Goal: Task Accomplishment & Management: Manage account settings

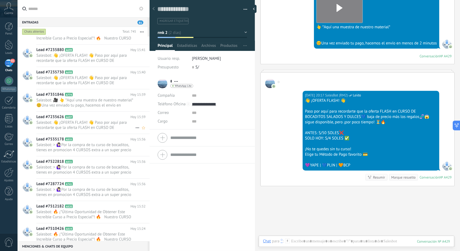
scroll to position [827, 0]
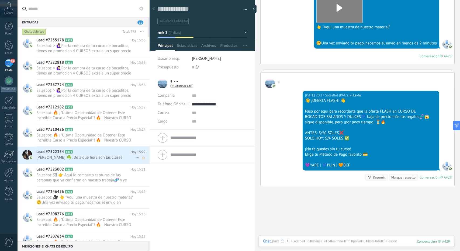
click at [100, 153] on h2 "Lead #7522354 A829" at bounding box center [83, 151] width 94 height 5
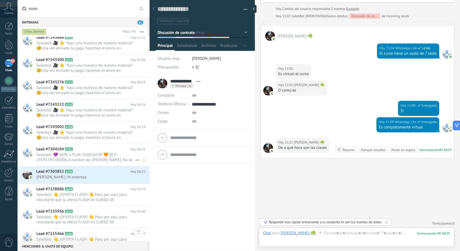
scroll to position [3464, 0]
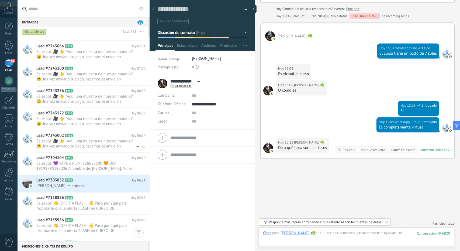
click at [84, 142] on span "Salesbot: 🎥 👆 *Aquí una muestra de nuestro material* 😊Una vez enviado tu pago, …" at bounding box center [85, 144] width 99 height 10
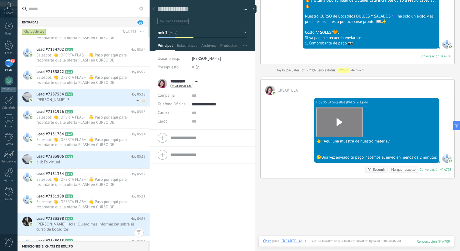
scroll to position [3626, 0]
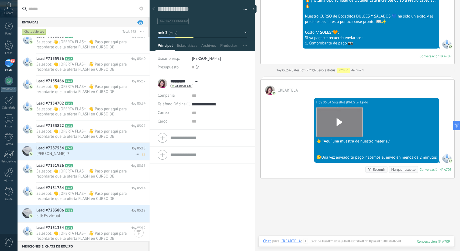
click at [89, 155] on div "Lead #7287554 A740 Hoy 05:18 Jorge Rivera: ?" at bounding box center [92, 151] width 113 height 17
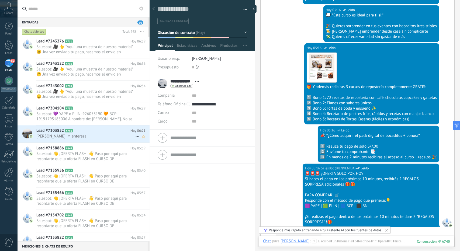
scroll to position [3491, 0]
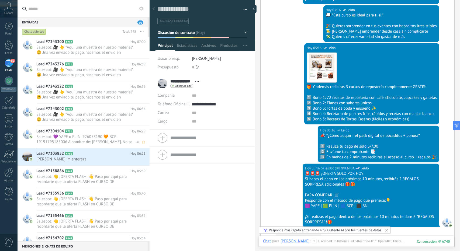
click at [85, 139] on span "Salesbot: 💜 YAPE o PLIN: 926058190 🧡 BCP: 19191795185006 A nombre de: [PERSON_N…" at bounding box center [85, 139] width 99 height 10
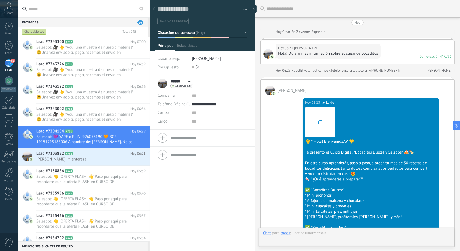
scroll to position [466, 0]
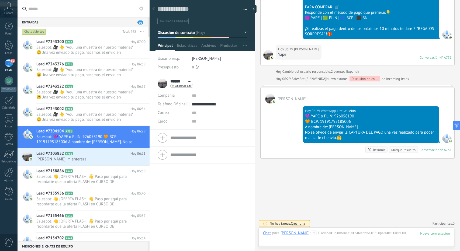
click at [178, 34] on span "Discusión de contrato" at bounding box center [176, 32] width 37 height 5
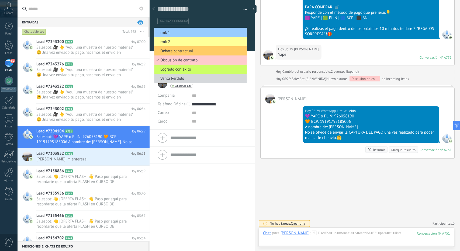
click at [181, 37] on li "rmk 2" at bounding box center [200, 41] width 92 height 9
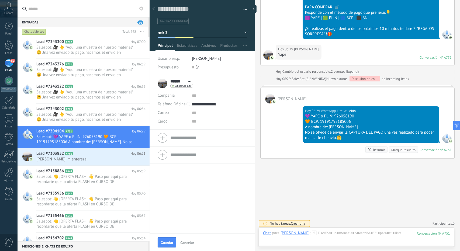
click at [185, 34] on button "rmk 2" at bounding box center [202, 33] width 89 height 10
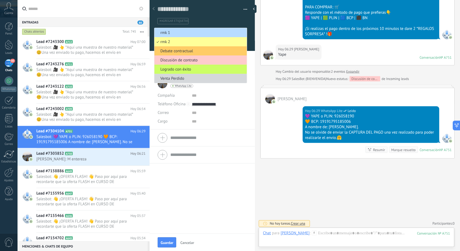
click at [177, 33] on span "rmk 1" at bounding box center [199, 32] width 91 height 5
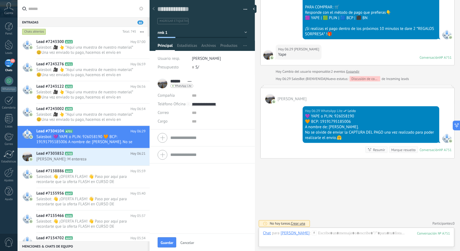
click at [168, 241] on span "Guardar" at bounding box center [167, 243] width 13 height 4
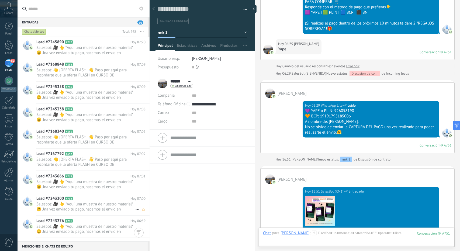
scroll to position [3437, 0]
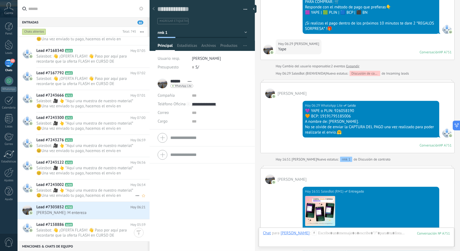
click at [78, 192] on span "Salesbot: 🎥 👆 *Aquí una muestra de nuestro material* 😊Una vez enviado tu pago, …" at bounding box center [85, 193] width 99 height 10
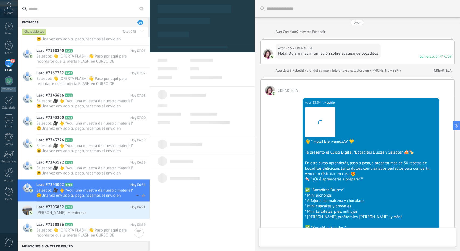
type textarea "**********"
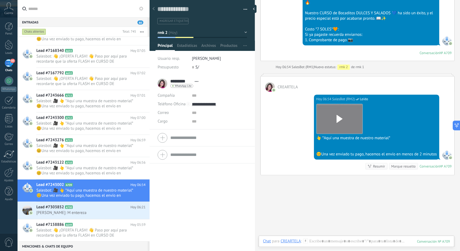
scroll to position [642, 0]
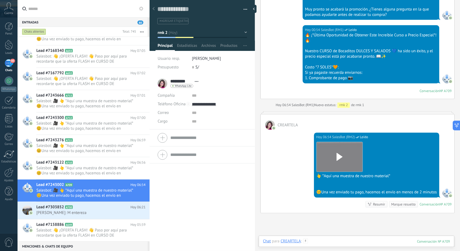
click at [329, 244] on div at bounding box center [356, 247] width 187 height 16
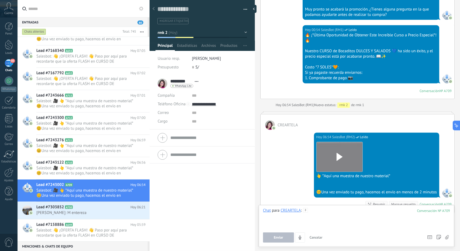
paste div
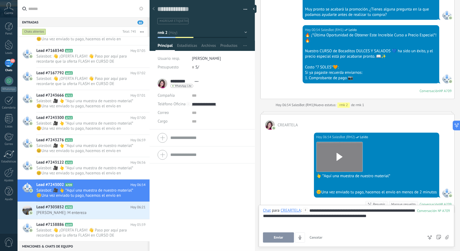
click at [278, 239] on span "Enviar" at bounding box center [278, 238] width 9 height 4
click at [92, 166] on span "Salesbot: 🎥 👆 *Aquí una muestra de nuestro material* 😊Una vez enviado tu pago, …" at bounding box center [85, 171] width 99 height 10
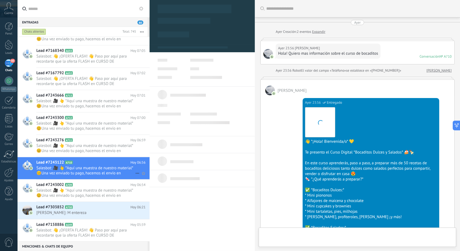
type textarea "**********"
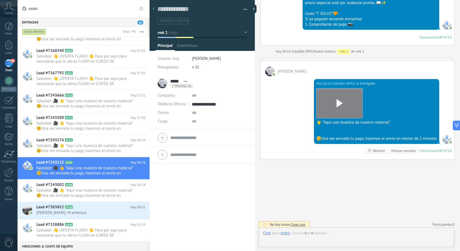
scroll to position [8, 0]
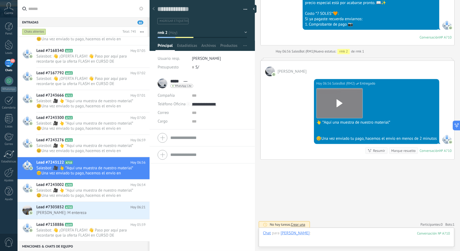
click at [327, 234] on div at bounding box center [356, 239] width 187 height 16
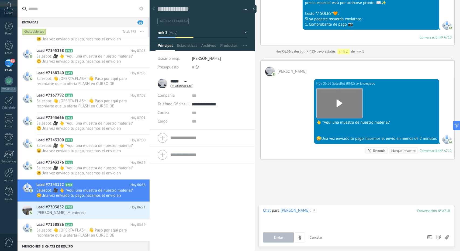
paste div
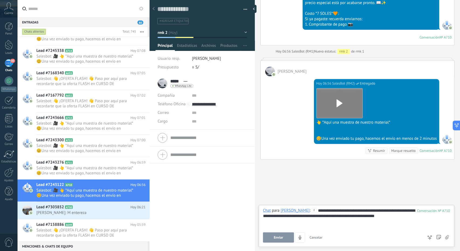
click at [282, 237] on span "Enviar" at bounding box center [278, 238] width 9 height 4
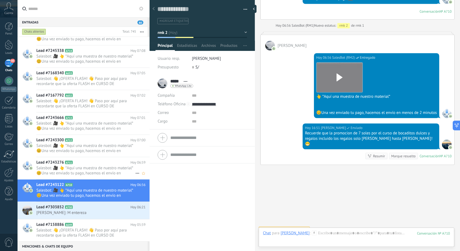
click at [84, 166] on span "Salesbot: 🎥 👆 *Aquí una muestra de nuestro material* 😊Una vez enviado tu pago, …" at bounding box center [85, 171] width 99 height 10
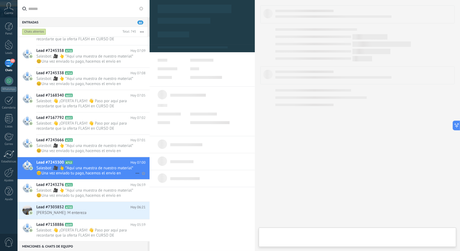
type textarea "**********"
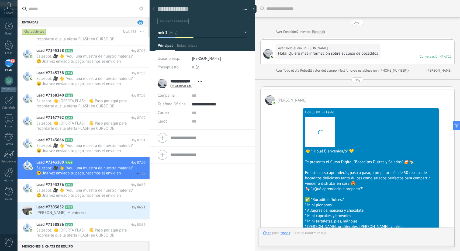
scroll to position [696, 0]
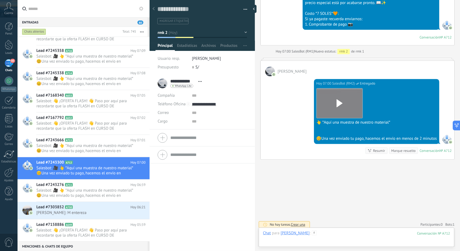
click at [347, 240] on div at bounding box center [356, 239] width 187 height 16
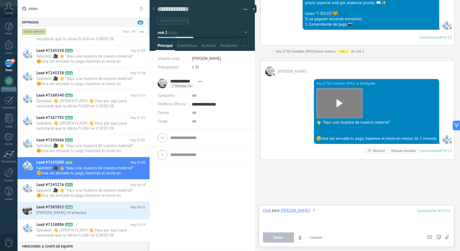
paste div
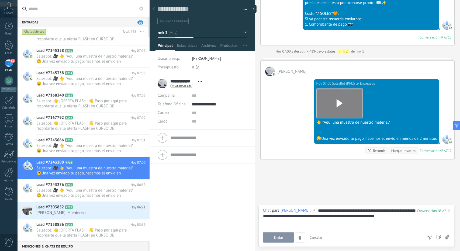
click at [280, 235] on button "Enviar" at bounding box center [278, 238] width 31 height 10
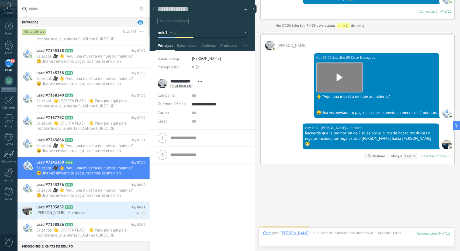
click at [89, 203] on div "Lead #7303852 A750 Hoy 06:21 Bertha Rosario: M entereza" at bounding box center [92, 210] width 113 height 17
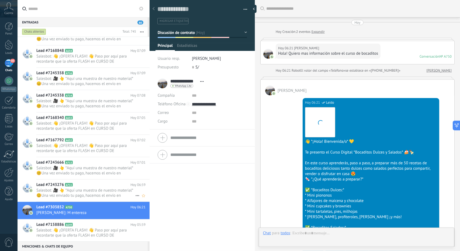
click at [80, 194] on span "Salesbot: 🎥 👆 *Aquí una muestra de nuestro material* 😊Una vez enviado tu pago, …" at bounding box center [85, 193] width 99 height 10
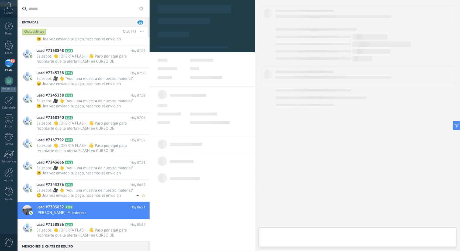
type textarea "**********"
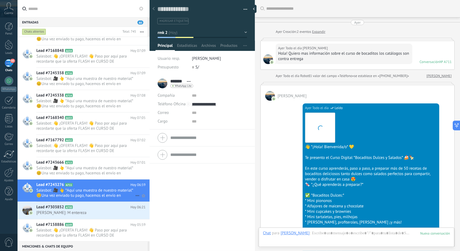
scroll to position [701, 0]
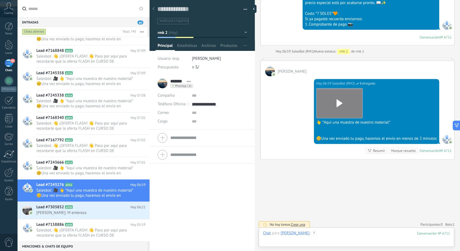
click at [324, 234] on div at bounding box center [356, 239] width 187 height 16
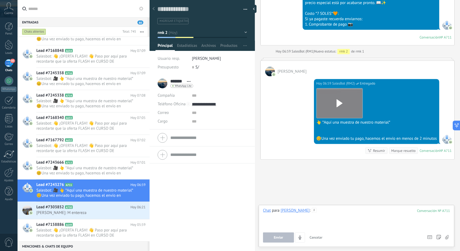
paste div
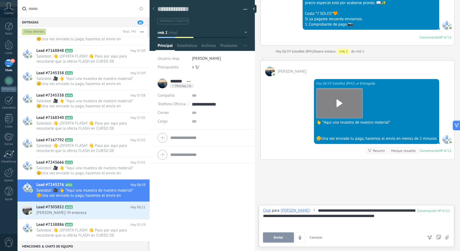
click at [277, 237] on span "Enviar" at bounding box center [278, 238] width 9 height 4
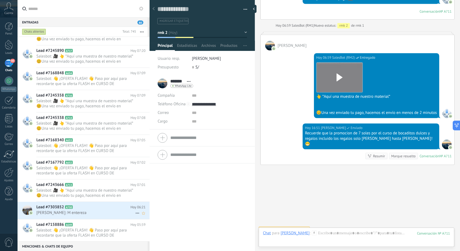
click at [82, 209] on h2 "Lead #7303852 A750" at bounding box center [83, 207] width 94 height 5
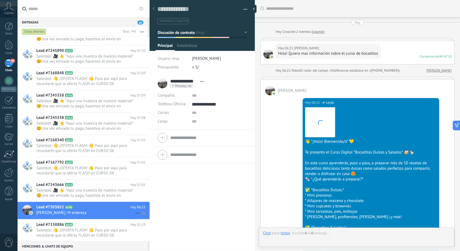
scroll to position [389, 0]
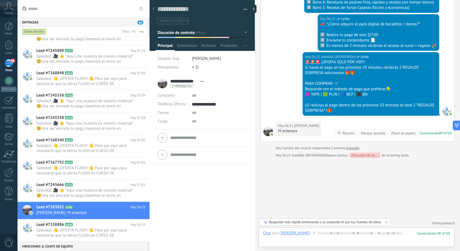
click at [197, 41] on div at bounding box center [203, 23] width 106 height 54
click at [192, 35] on button "Discusión de contrato" at bounding box center [202, 33] width 89 height 10
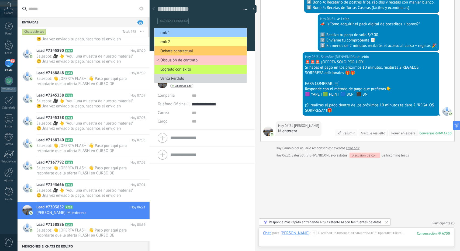
click at [190, 33] on span "rmk 1" at bounding box center [199, 32] width 91 height 5
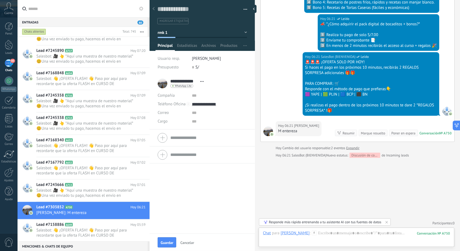
click at [169, 239] on button "Guardar" at bounding box center [167, 242] width 19 height 10
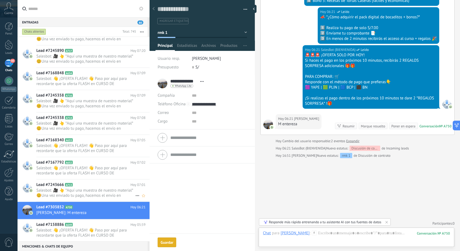
click at [76, 189] on span "Salesbot: 🎥 👆 *Aquí una muestra de nuestro material* 😊Una vez enviado tu pago, …" at bounding box center [85, 193] width 99 height 10
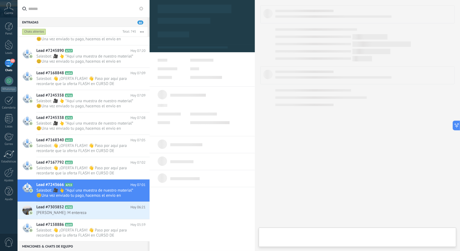
type textarea "**********"
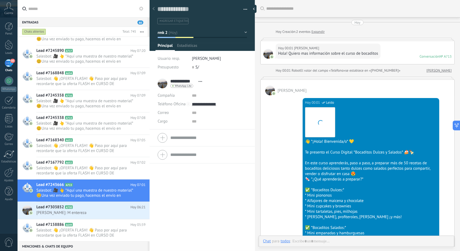
click at [329, 238] on div "Chat Correo Nota Tarea Chat para todos : Enviar Cancelar Rastrear clics en link…" at bounding box center [357, 245] width 196 height 19
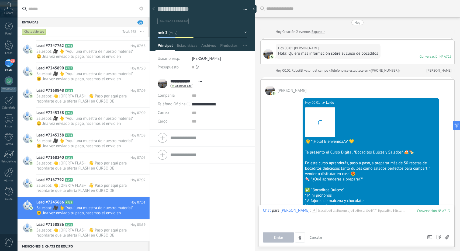
scroll to position [667, 0]
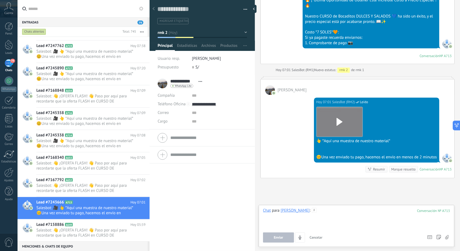
click at [327, 218] on div at bounding box center [356, 218] width 187 height 20
paste div
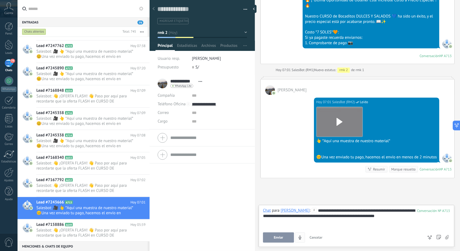
click at [281, 237] on span "Enviar" at bounding box center [278, 238] width 9 height 4
click at [88, 175] on div "Lead #7167792 A652 Hoy 07:02 Salesbot: 👋 ¡OFERTA FLASH! 👋 Paso por aquí para re…" at bounding box center [92, 186] width 113 height 22
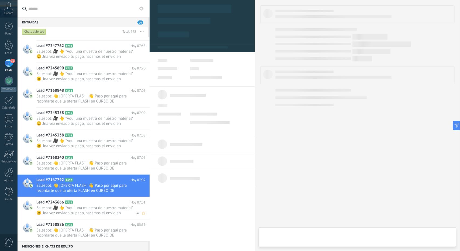
click at [89, 203] on h2 "Lead #7243666 A713" at bounding box center [83, 202] width 94 height 5
type textarea "**********"
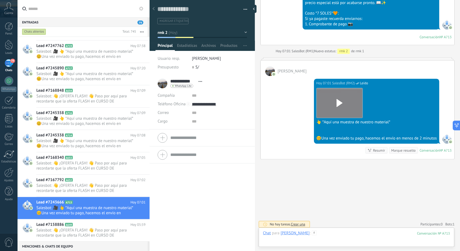
click at [341, 233] on div at bounding box center [356, 239] width 187 height 16
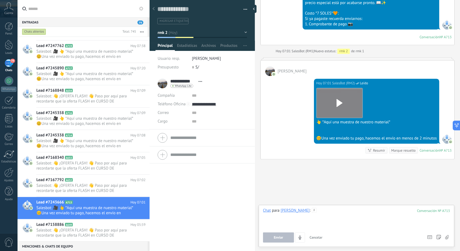
paste div
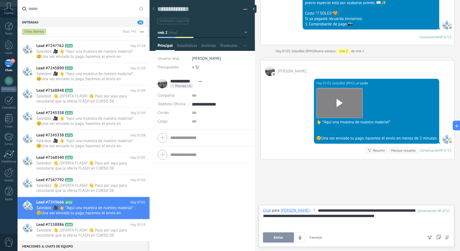
click at [285, 238] on button "Enviar" at bounding box center [278, 238] width 31 height 10
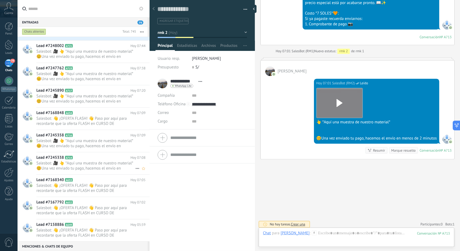
click at [79, 166] on span "Salesbot: 🎥 👆 *Aquí una muestra de nuestro material* 😊Una vez enviado tu pago, …" at bounding box center [85, 166] width 99 height 10
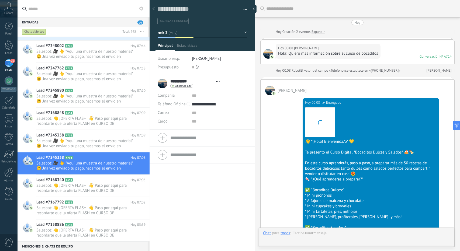
type textarea "**********"
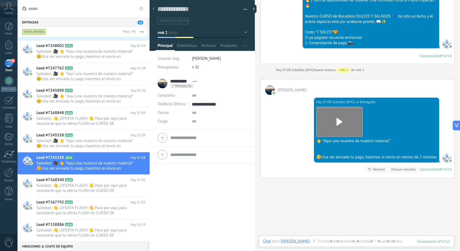
click at [342, 238] on div "Chat Correo Nota Tarea Chat para Ada Chiara : 714 Enviar Cancelar Rastrear clic…" at bounding box center [357, 245] width 196 height 19
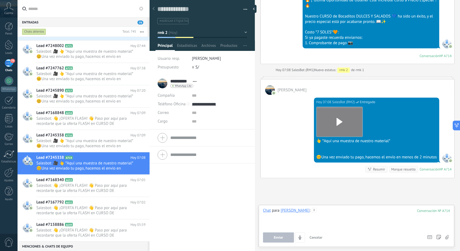
click at [333, 226] on div at bounding box center [356, 218] width 187 height 20
paste div
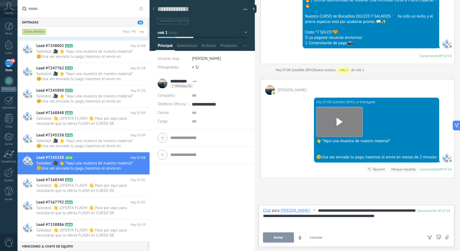
click at [278, 238] on span "Enviar" at bounding box center [278, 238] width 9 height 4
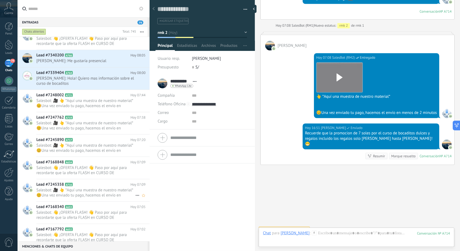
click at [81, 185] on h2 "Lead #7245358 A716" at bounding box center [83, 184] width 94 height 5
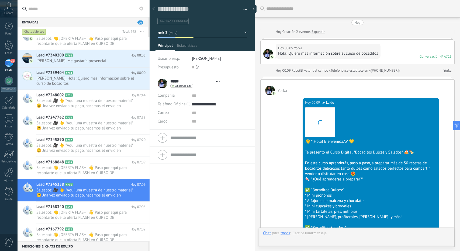
type textarea "**********"
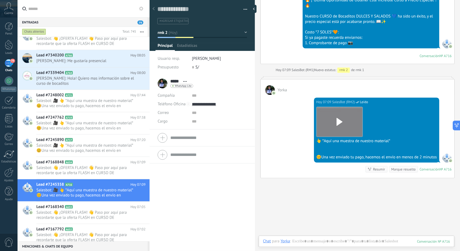
click at [330, 237] on div "Chat Correo Nota Tarea Chat para Yorka : 716 Enviar Cancelar Rastrear clics en …" at bounding box center [357, 245] width 196 height 19
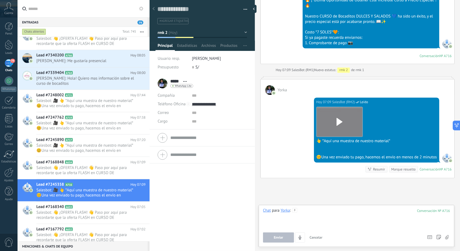
click at [325, 221] on div at bounding box center [356, 218] width 187 height 20
paste div
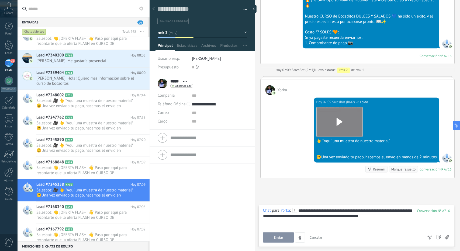
click at [273, 238] on button "Enviar" at bounding box center [278, 238] width 31 height 10
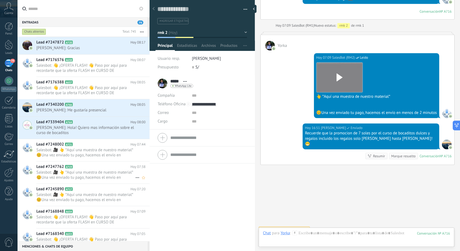
click at [81, 181] on div "Lead #7247762 A719 Hoy 07:38 Salesbot: 🎥 👆 *Aquí una muestra de nuestro materia…" at bounding box center [92, 173] width 113 height 22
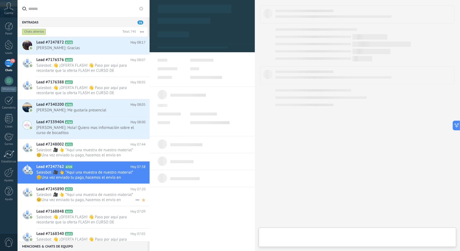
type textarea "**********"
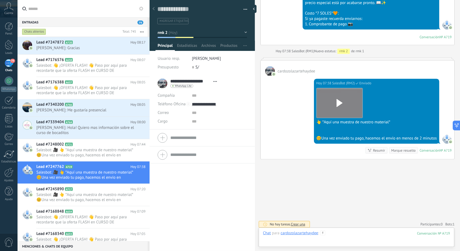
click at [337, 238] on div at bounding box center [356, 239] width 187 height 16
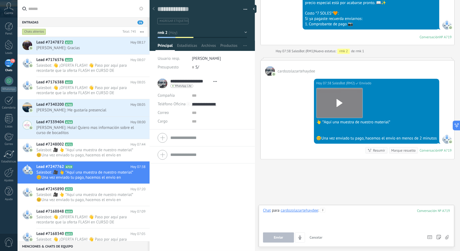
paste div
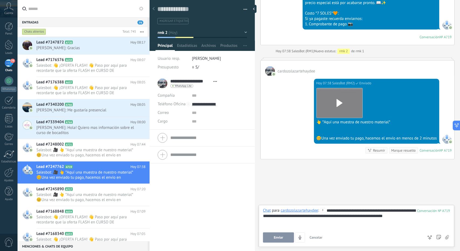
click at [269, 240] on button "Enviar" at bounding box center [278, 238] width 31 height 10
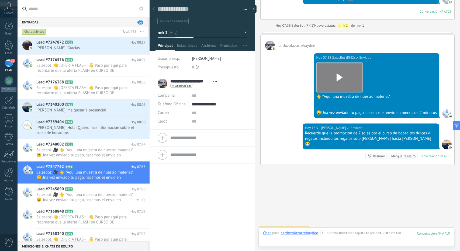
click at [81, 192] on span "Salesbot: 🎥 👆 *Aquí una muestra de nuestro material* 😊Una vez enviado tu pago, …" at bounding box center [85, 197] width 99 height 10
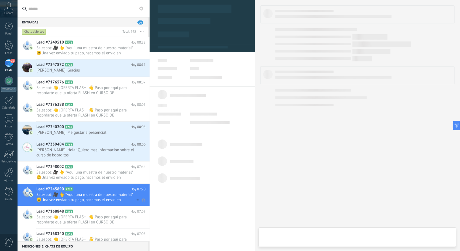
type textarea "**********"
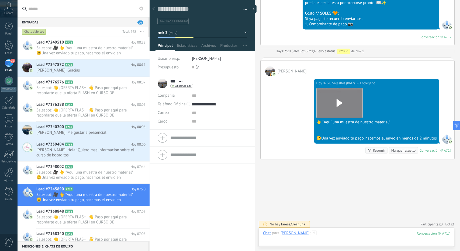
drag, startPoint x: 343, startPoint y: 244, endPoint x: 341, endPoint y: 242, distance: 3.5
click at [343, 244] on div at bounding box center [356, 239] width 187 height 16
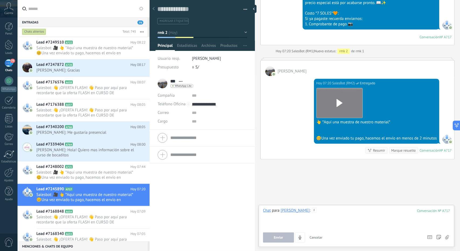
paste div
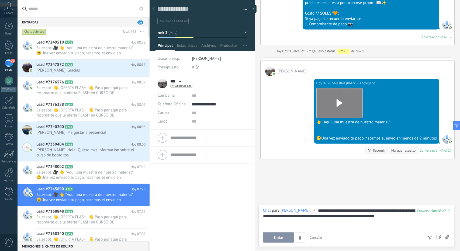
click at [277, 237] on span "Enviar" at bounding box center [278, 238] width 9 height 4
click at [88, 174] on span "Salesbot: 🎥 👆 *Aquí una muestra de nuestro material* 😊Una vez enviado tu pago, …" at bounding box center [85, 175] width 99 height 10
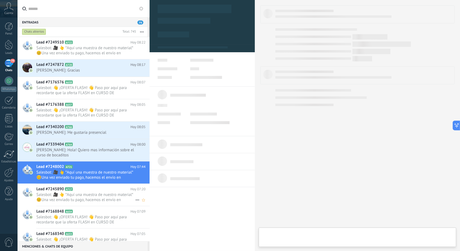
type textarea "**********"
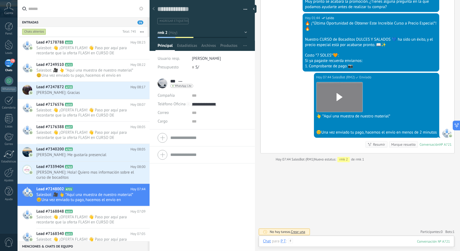
click at [349, 241] on div at bounding box center [356, 247] width 187 height 16
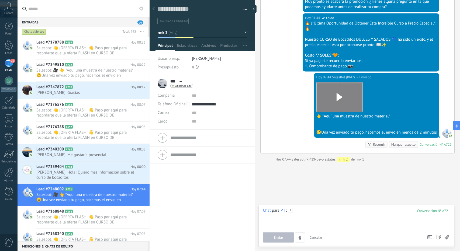
paste div
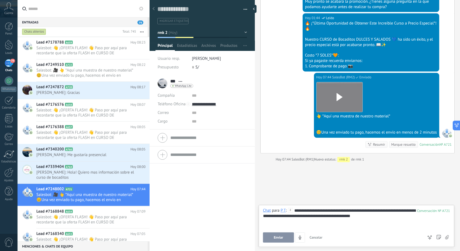
click at [273, 237] on button "Enviar" at bounding box center [278, 238] width 31 height 10
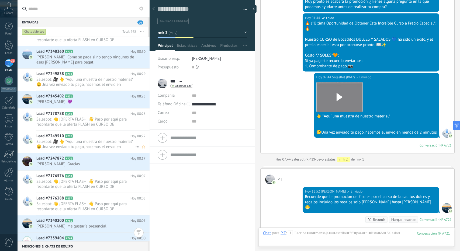
click at [86, 145] on span "Salesbot: 🎥 👆 *Aquí una muestra de nuestro material* 😊Una vez enviado tu pago, …" at bounding box center [85, 144] width 99 height 10
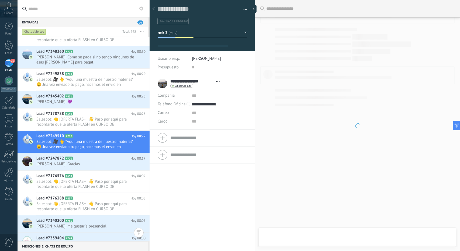
type textarea "**********"
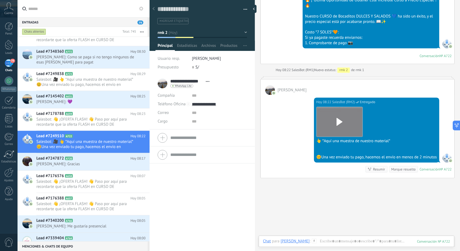
click at [346, 239] on div at bounding box center [356, 247] width 187 height 16
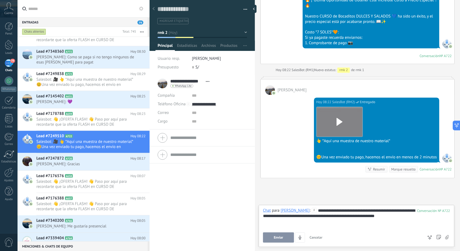
click at [270, 237] on button "Enviar" at bounding box center [278, 238] width 31 height 10
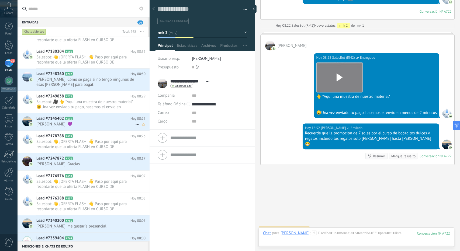
click at [88, 124] on span "Edith: 💜" at bounding box center [85, 124] width 99 height 5
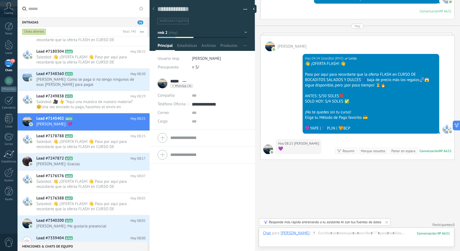
click at [190, 36] on button "rmk 2" at bounding box center [202, 33] width 89 height 10
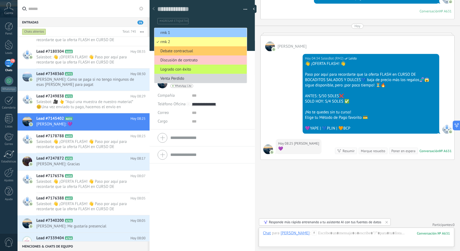
click at [190, 29] on li "rmk 1" at bounding box center [200, 32] width 92 height 9
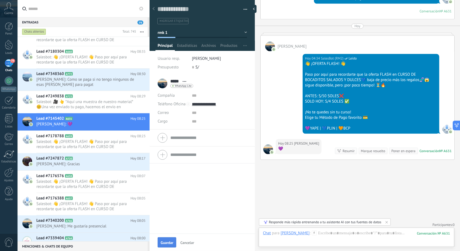
click at [163, 242] on span "Guardar" at bounding box center [167, 243] width 13 height 4
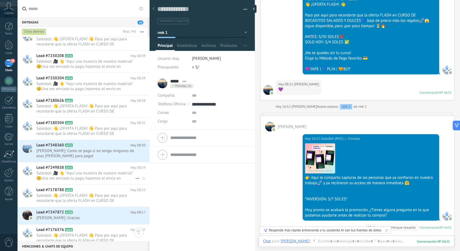
click at [102, 169] on h2 "Lead #7249838 A723" at bounding box center [83, 167] width 94 height 5
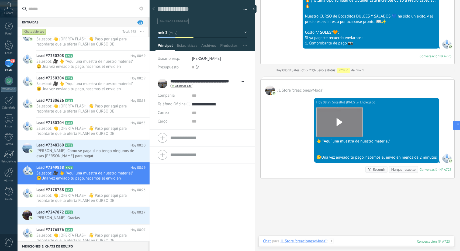
click at [336, 240] on div at bounding box center [356, 247] width 187 height 16
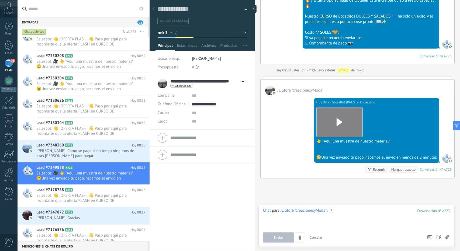
click at [351, 224] on div at bounding box center [356, 218] width 187 height 20
click at [349, 217] on div at bounding box center [356, 218] width 187 height 20
click at [345, 211] on div at bounding box center [356, 218] width 187 height 20
click at [333, 216] on div at bounding box center [356, 218] width 187 height 20
click at [352, 213] on div at bounding box center [356, 218] width 187 height 20
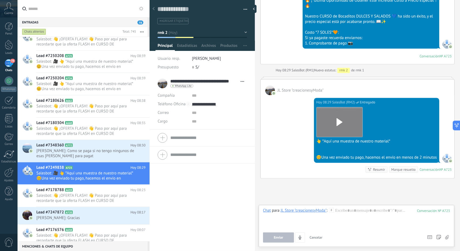
click at [279, 239] on span "Enviar" at bounding box center [278, 238] width 9 height 4
click at [359, 207] on div "Chat Correo Nota Tarea Chat para JL Store "creacionesyModa" : 723 Enviar Cancel…" at bounding box center [357, 226] width 196 height 42
click at [356, 212] on div at bounding box center [356, 218] width 187 height 20
click at [354, 213] on div at bounding box center [356, 218] width 187 height 20
click at [280, 235] on button "Enviar" at bounding box center [278, 238] width 31 height 10
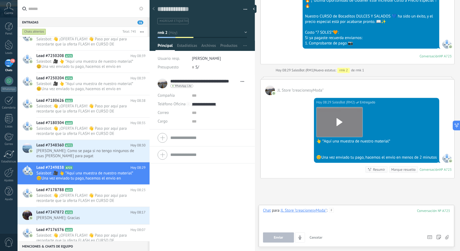
click at [349, 214] on div at bounding box center [356, 218] width 187 height 20
click at [127, 146] on h2 "Lead #7348360 A772" at bounding box center [83, 145] width 94 height 5
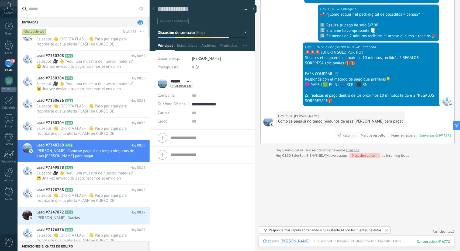
click at [183, 33] on span "Discusión de contrato" at bounding box center [176, 32] width 37 height 5
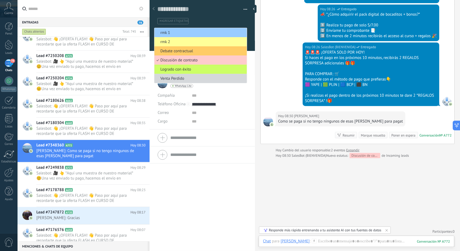
click at [182, 32] on span "rmk 1" at bounding box center [199, 32] width 91 height 5
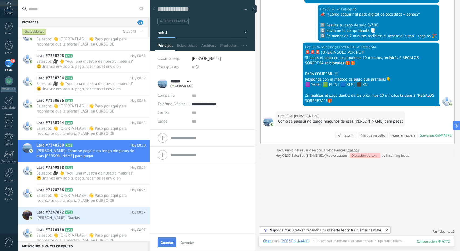
click at [167, 243] on span "Guardar" at bounding box center [167, 243] width 13 height 4
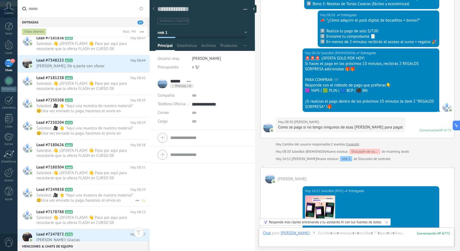
click at [78, 193] on span "Salesbot: 🎥 👆 *Aquí una muestra de nuestro material* 😊Una vez enviado tu pago, …" at bounding box center [85, 198] width 99 height 10
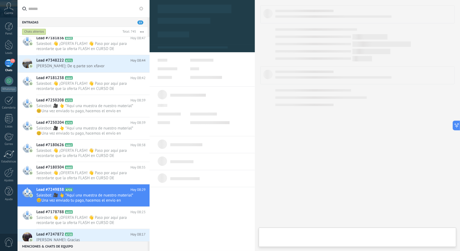
type textarea "**********"
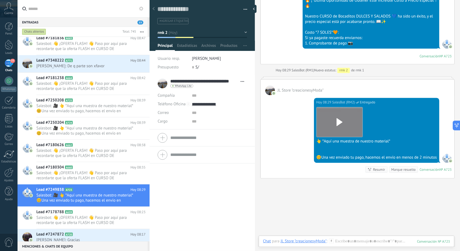
click at [336, 239] on div at bounding box center [356, 247] width 187 height 16
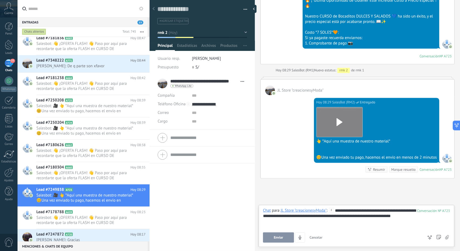
click at [286, 240] on button "Enviar" at bounding box center [278, 238] width 31 height 10
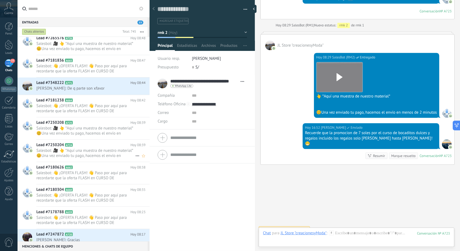
click at [86, 144] on h2 "Lead #7250204 A724" at bounding box center [83, 145] width 94 height 5
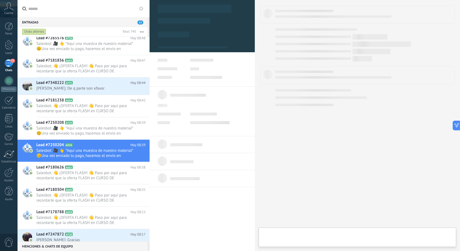
type textarea "**********"
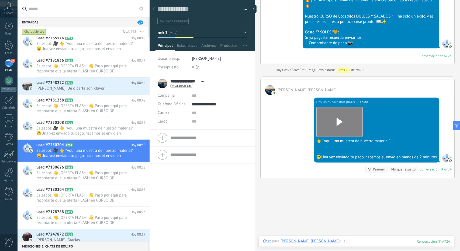
click at [351, 241] on div at bounding box center [356, 247] width 187 height 16
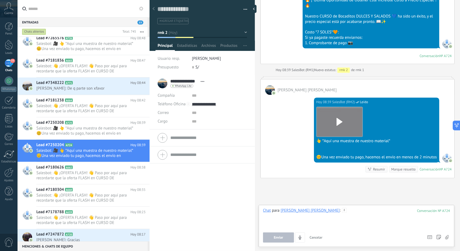
paste div
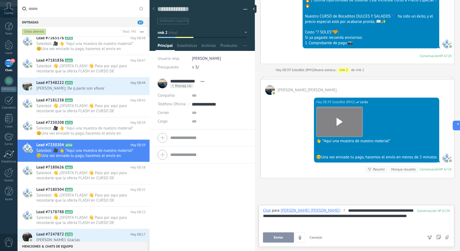
click at [283, 238] on button "Enviar" at bounding box center [278, 238] width 31 height 10
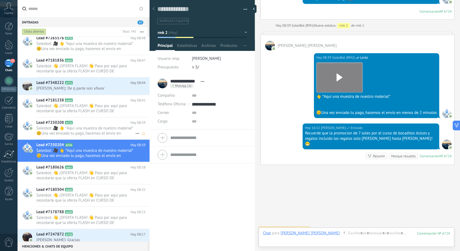
click at [75, 129] on span "Salesbot: 🎥 👆 *Aquí una muestra de nuestro material* 😊Una vez enviado tu pago, …" at bounding box center [85, 131] width 99 height 10
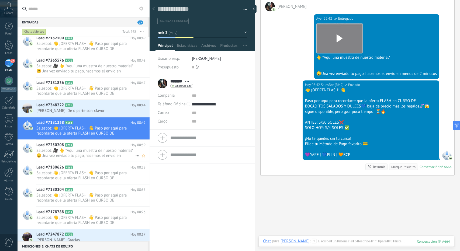
click at [93, 156] on span "Salesbot: 🎥 👆 *Aquí una muestra de nuestro material* 😊Una vez enviado tu pago, …" at bounding box center [85, 153] width 99 height 10
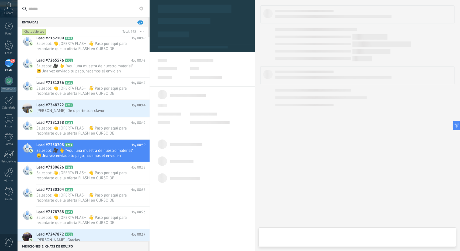
type textarea "**********"
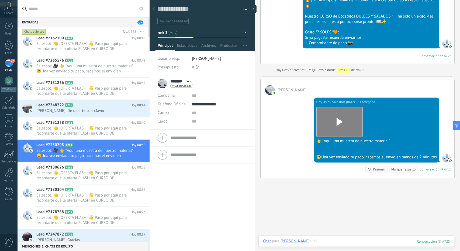
click at [342, 243] on div at bounding box center [356, 247] width 187 height 16
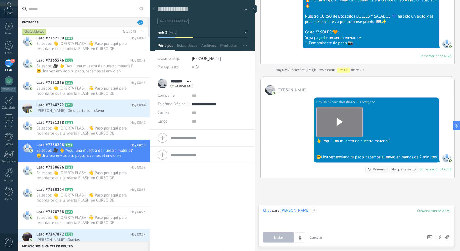
paste div
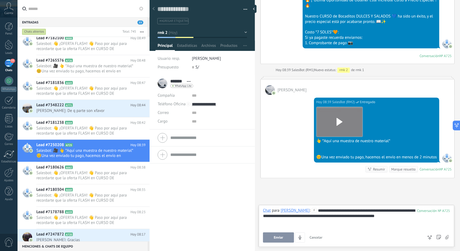
click at [267, 241] on button "Enviar" at bounding box center [278, 238] width 31 height 10
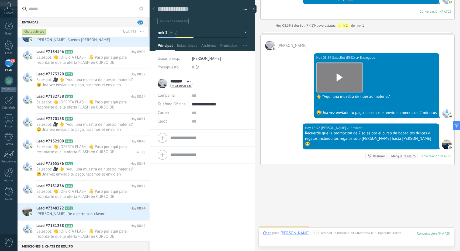
click at [92, 152] on span "Salesbot: 👋 ¡OFERTA FLASH! 👋 Paso por aquí para recordarte que la oferta FLASH …" at bounding box center [85, 149] width 99 height 10
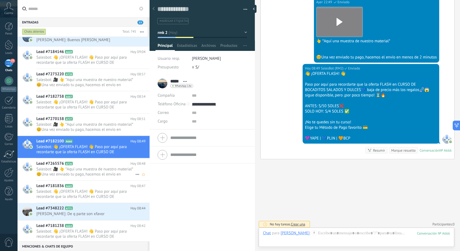
click at [116, 167] on span "Salesbot: 🎥 👆 *Aquí una muestra de nuestro material* 😊Una vez enviado tu pago, …" at bounding box center [85, 172] width 99 height 10
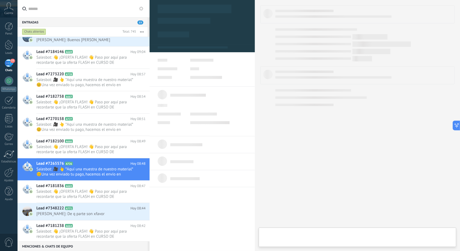
type textarea "**********"
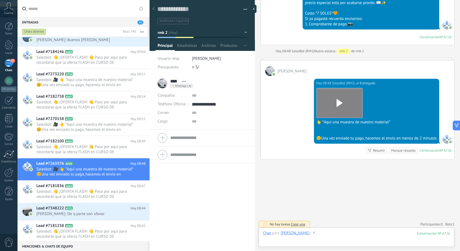
click at [332, 240] on div at bounding box center [356, 239] width 187 height 16
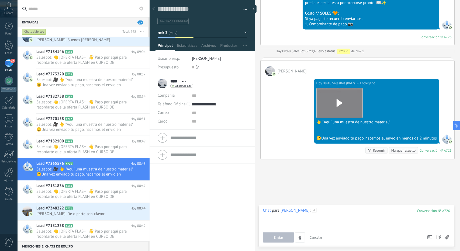
paste div
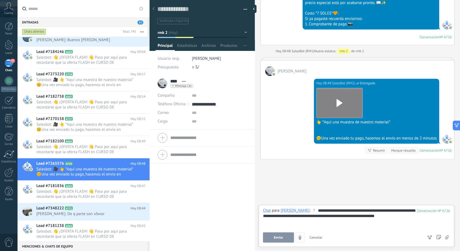
click at [279, 239] on span "Enviar" at bounding box center [278, 238] width 9 height 4
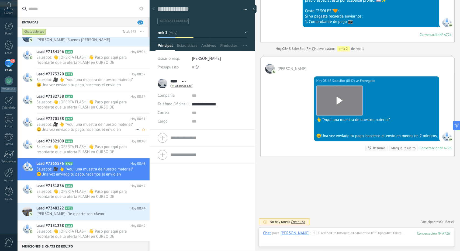
click at [63, 125] on span "Salesbot: 🎥 👆 *Aquí una muestra de nuestro material* 😊Una vez enviado tu pago, …" at bounding box center [85, 127] width 99 height 10
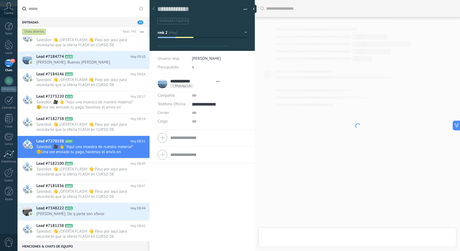
type textarea "**********"
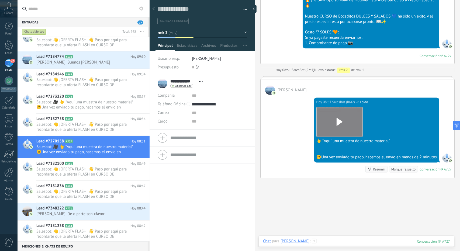
click at [327, 241] on div at bounding box center [356, 247] width 187 height 16
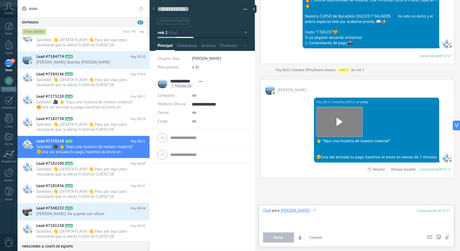
paste div
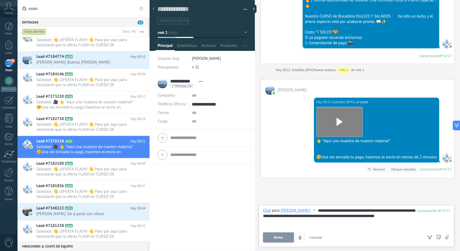
click at [285, 238] on button "Enviar" at bounding box center [278, 238] width 31 height 10
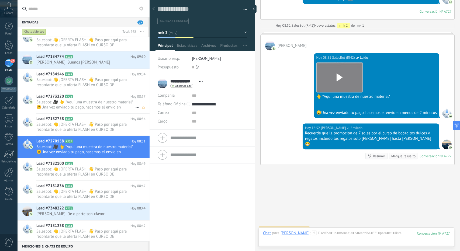
click at [84, 95] on h2 "Lead #7273220 A728" at bounding box center [83, 96] width 94 height 5
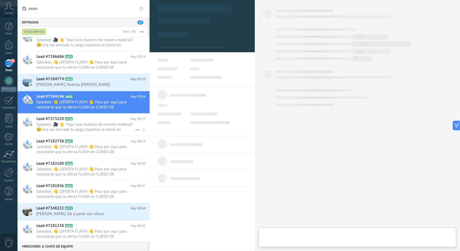
click at [102, 123] on span "Salesbot: 🎥 👆 *Aquí una muestra de nuestro material* 😊Una vez enviado tu pago, …" at bounding box center [85, 127] width 99 height 10
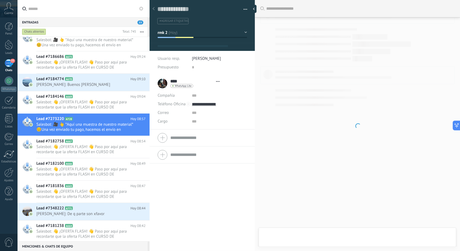
type textarea "**********"
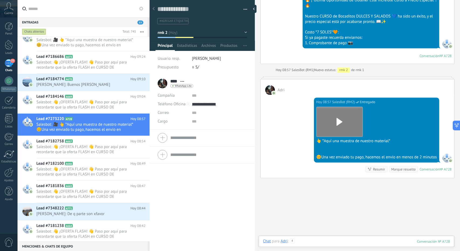
drag, startPoint x: 330, startPoint y: 240, endPoint x: 327, endPoint y: 240, distance: 3.0
click at [329, 240] on div at bounding box center [356, 247] width 187 height 16
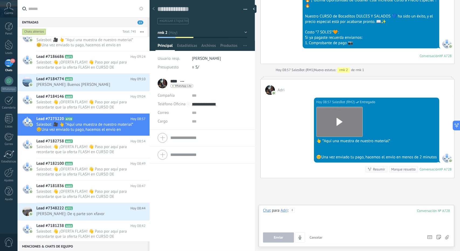
paste div
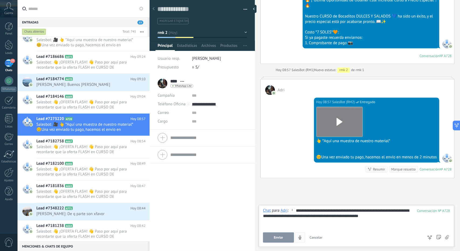
click at [287, 237] on button "Enviar" at bounding box center [278, 238] width 31 height 10
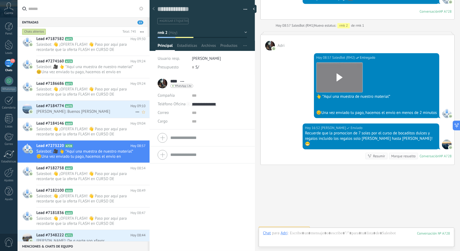
click at [87, 105] on div "Lead #7184774 A670 Hoy 09:10 Alicia Chiara H.: Buenos dias" at bounding box center [92, 109] width 113 height 17
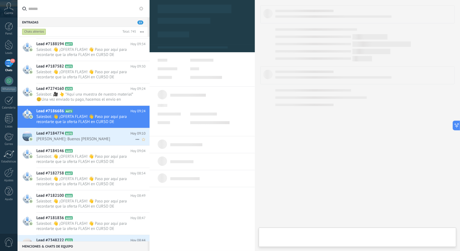
click at [103, 128] on div "Lead #7184774 A670 Hoy 09:10 Alicia Chiara H.: Buenos dias" at bounding box center [92, 136] width 113 height 17
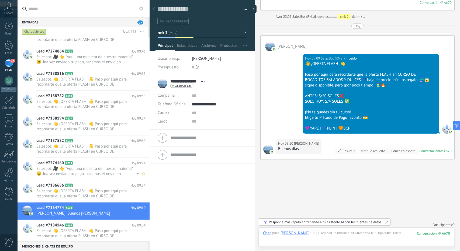
click at [96, 167] on span "Salesbot: 🎥 👆 *Aquí una muestra de nuestro material* 😊Una vez enviado tu pago, …" at bounding box center [85, 171] width 99 height 10
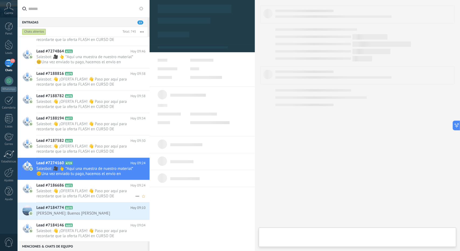
type textarea "**********"
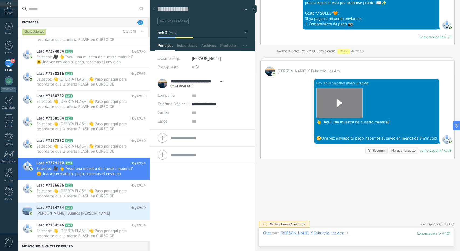
click at [348, 241] on div at bounding box center [356, 239] width 187 height 16
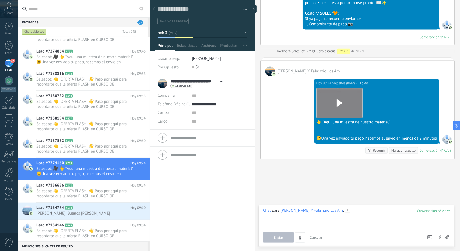
paste div
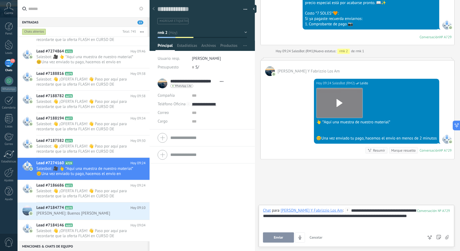
click at [273, 237] on button "Enviar" at bounding box center [278, 238] width 31 height 10
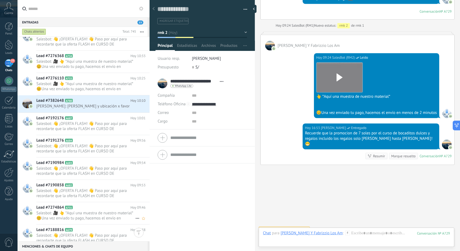
click at [96, 206] on h2 "Lead #7274864 A731" at bounding box center [83, 207] width 94 height 5
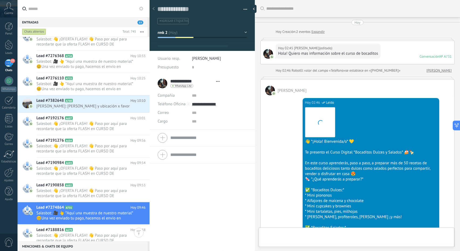
type textarea "**********"
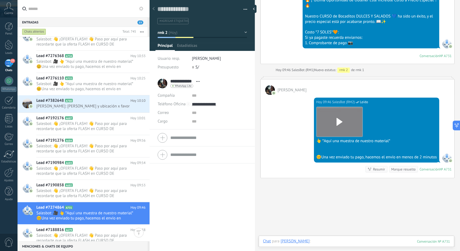
click at [341, 242] on div at bounding box center [356, 247] width 187 height 16
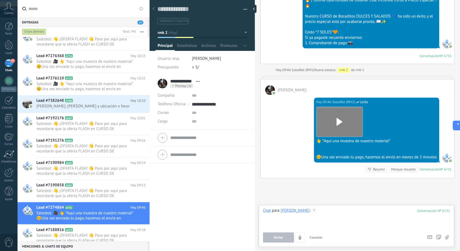
paste div
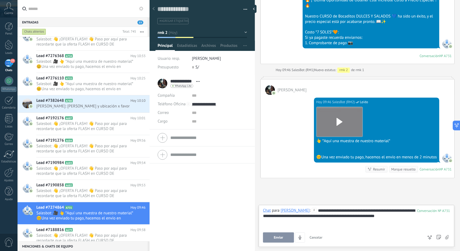
click at [276, 236] on span "Enviar" at bounding box center [278, 238] width 9 height 4
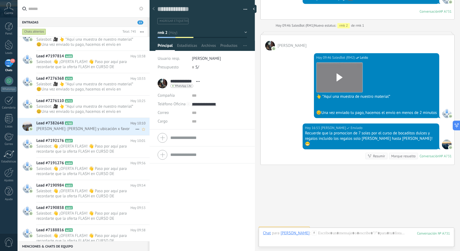
click at [85, 126] on span "[PERSON_NAME]: [PERSON_NAME] y ubicación x favor" at bounding box center [85, 128] width 99 height 5
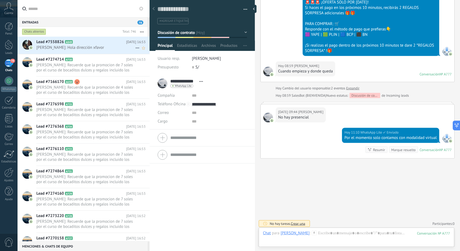
click at [88, 54] on link "Lead #7558826 A849 [DATE] 16:53 [PERSON_NAME]: Hola dirección xfavor" at bounding box center [84, 45] width 132 height 17
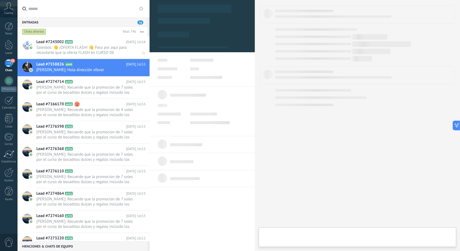
type textarea "**********"
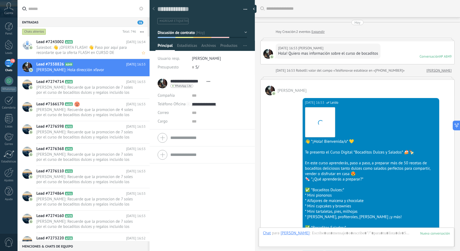
scroll to position [389, 0]
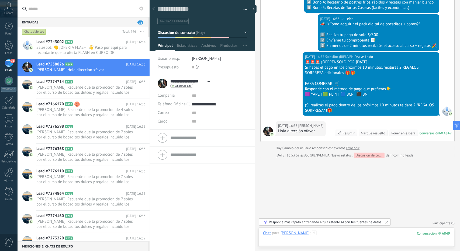
click at [343, 236] on div at bounding box center [356, 239] width 187 height 16
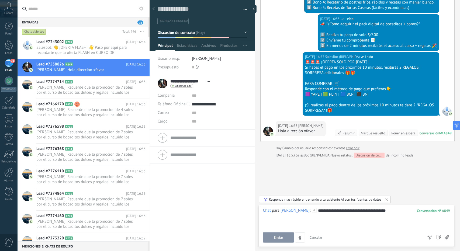
click at [279, 240] on span "Enviar" at bounding box center [278, 238] width 9 height 4
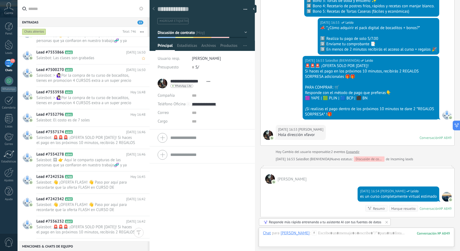
scroll to position [539, 0]
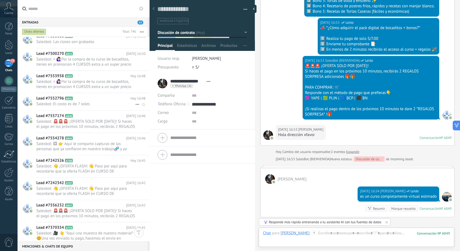
click at [78, 104] on span "Salesbot: El costo es de 7 soles" at bounding box center [85, 104] width 99 height 5
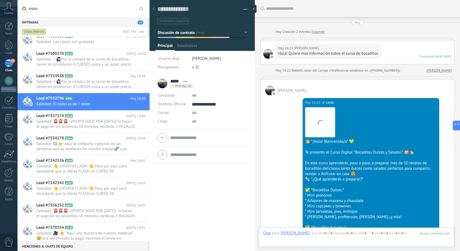
scroll to position [449, 0]
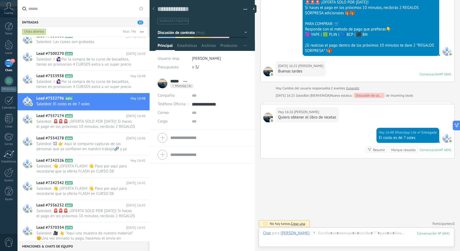
click at [198, 32] on button "Discusión de contrato" at bounding box center [202, 33] width 89 height 10
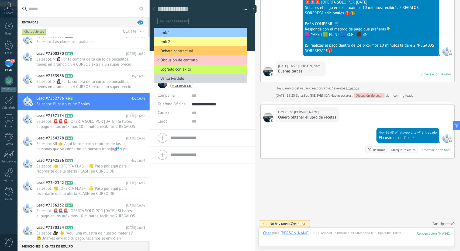
click at [198, 32] on span "rmk 1" at bounding box center [199, 32] width 91 height 5
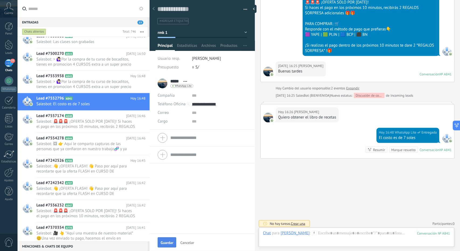
click at [167, 240] on button "Guardar" at bounding box center [167, 242] width 19 height 10
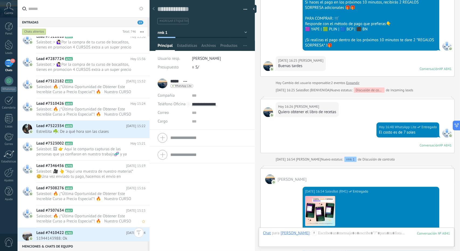
scroll to position [1482, 0]
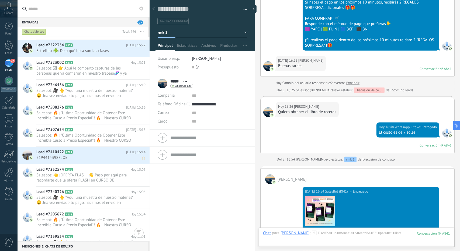
click at [79, 153] on icon at bounding box center [76, 152] width 5 height 5
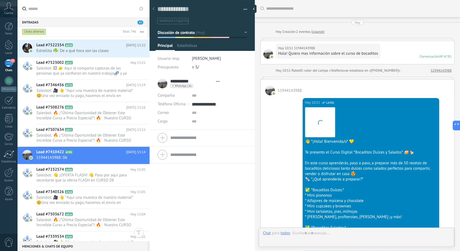
type textarea "**********"
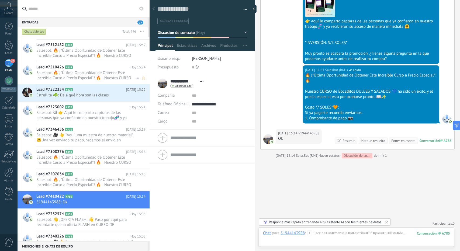
scroll to position [1435, 0]
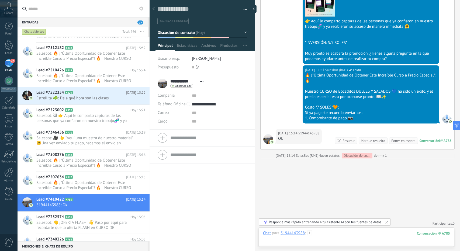
click at [332, 240] on div at bounding box center [356, 239] width 187 height 16
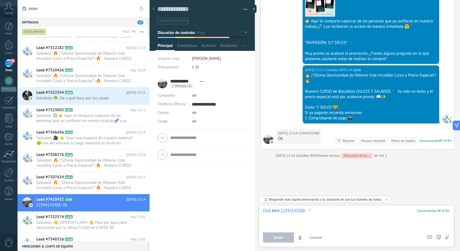
paste div
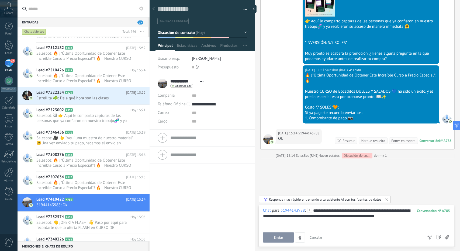
click at [288, 238] on button "Enviar" at bounding box center [278, 238] width 31 height 10
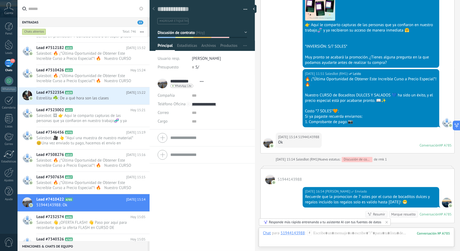
click at [200, 33] on button "Discusión de contrato" at bounding box center [202, 33] width 89 height 10
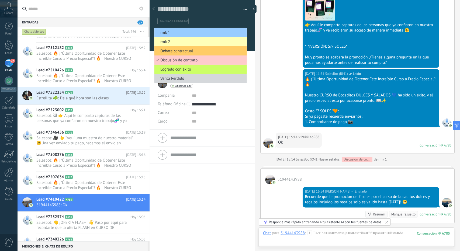
click at [197, 43] on span "rmk 2" at bounding box center [199, 41] width 91 height 5
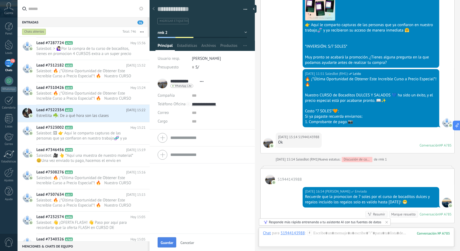
click at [165, 244] on span "Guardar" at bounding box center [167, 243] width 13 height 4
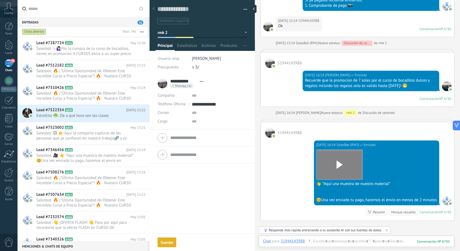
scroll to position [701, 0]
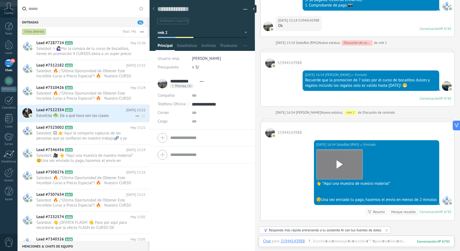
click at [82, 115] on span "Estrellita ☘️: De a qué hora son las clases" at bounding box center [85, 115] width 99 height 5
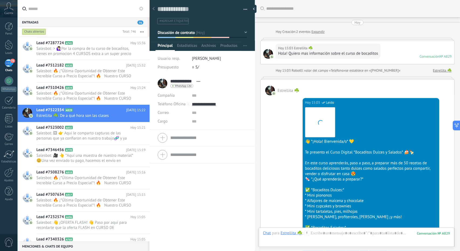
scroll to position [1516, 0]
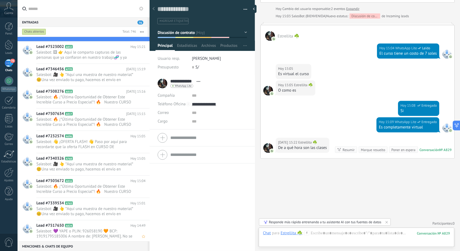
click at [81, 226] on h2 "Lead #7517650 A824" at bounding box center [83, 225] width 94 height 5
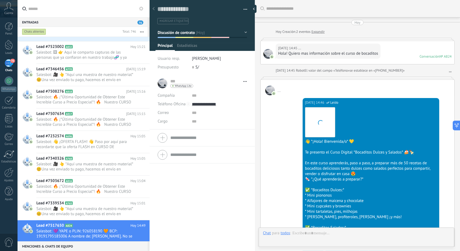
scroll to position [466, 0]
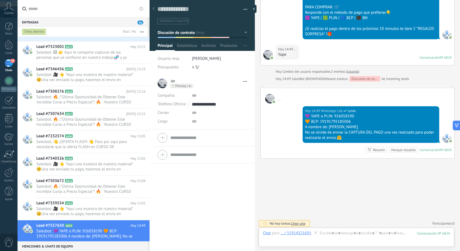
click at [188, 30] on span "Discusión de contrato" at bounding box center [176, 32] width 37 height 5
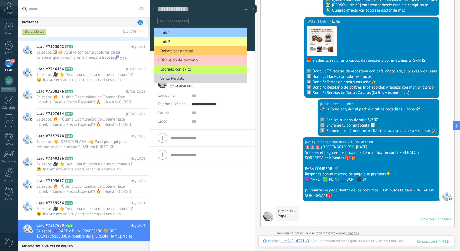
scroll to position [304, 0]
click at [190, 35] on li "rmk 1" at bounding box center [200, 32] width 92 height 9
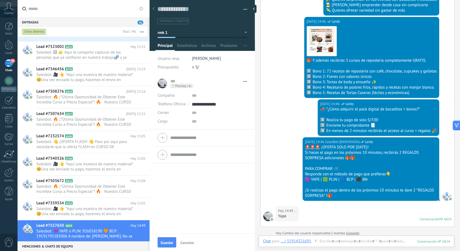
drag, startPoint x: 167, startPoint y: 244, endPoint x: 164, endPoint y: 237, distance: 7.3
click at [167, 243] on span "Guardar" at bounding box center [167, 243] width 13 height 4
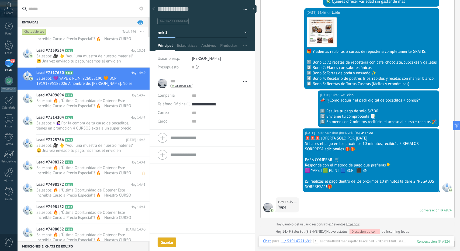
scroll to position [0, 0]
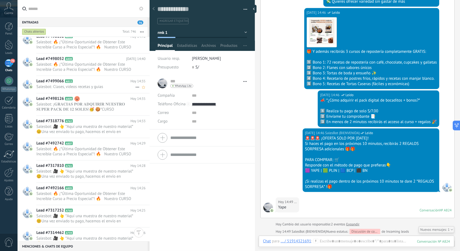
click at [95, 89] on div "Lead #7499066 A813 [DATE] 14:35 Salesbot: Clases, videos recetas y guias" at bounding box center [92, 84] width 113 height 17
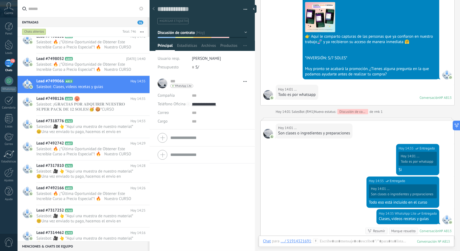
click at [196, 36] on button "Discusión de contrato" at bounding box center [202, 33] width 89 height 10
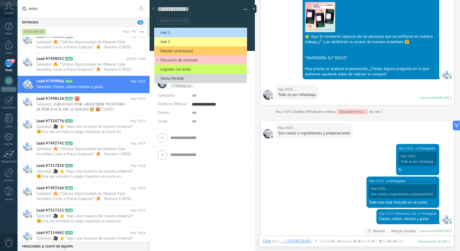
click at [192, 34] on span "rmk 1" at bounding box center [199, 32] width 91 height 5
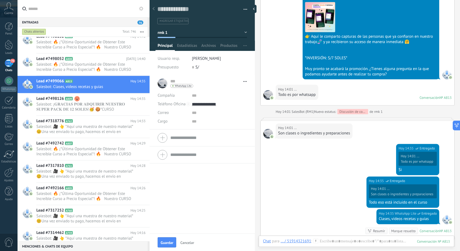
click at [191, 34] on button "rmk 1" at bounding box center [202, 33] width 89 height 10
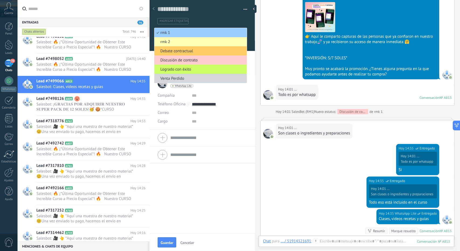
click at [186, 44] on li "rmk 2" at bounding box center [200, 41] width 92 height 9
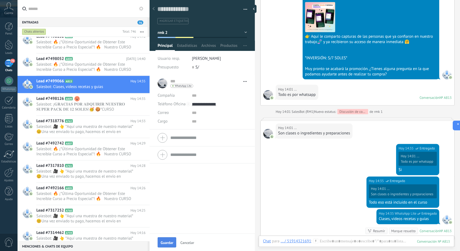
click at [159, 240] on button "Guardar" at bounding box center [167, 242] width 19 height 10
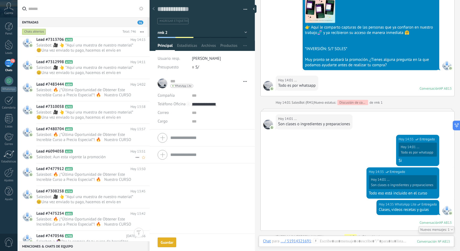
click at [79, 150] on icon at bounding box center [76, 151] width 5 height 5
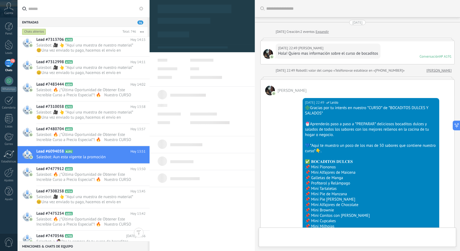
type textarea "**********"
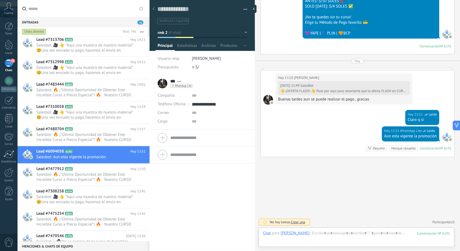
click at [175, 36] on button "rmk 2" at bounding box center [202, 33] width 89 height 10
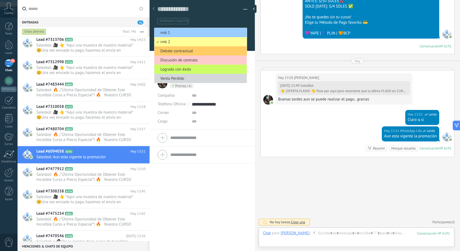
click at [307, 141] on div "[DATE] 13:51 WhatsApp Lite Leído Aun esta vigente la promoción Conversación № A…" at bounding box center [358, 141] width 194 height 30
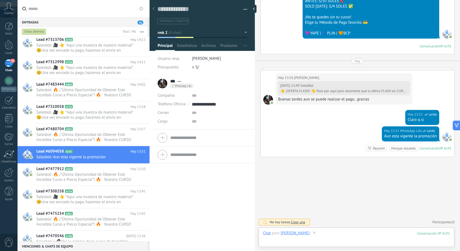
click at [341, 231] on div at bounding box center [356, 239] width 187 height 16
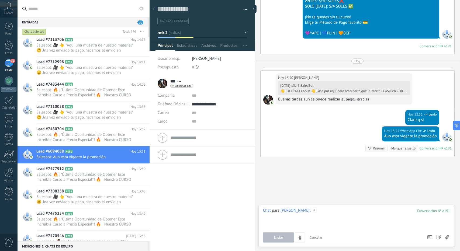
paste div
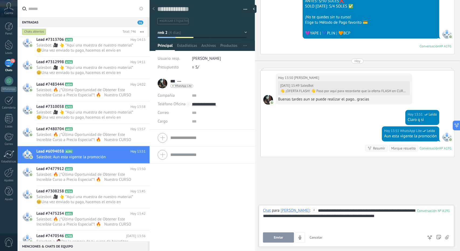
click at [348, 210] on div "**********" at bounding box center [356, 218] width 187 height 20
click at [272, 239] on button "Enviar" at bounding box center [278, 238] width 31 height 10
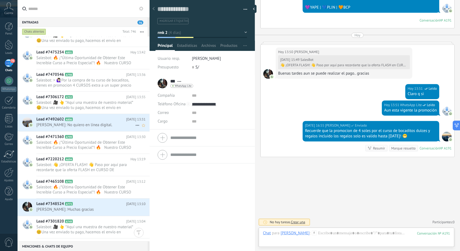
click at [87, 125] on span "[PERSON_NAME]: No quiero en línea digital." at bounding box center [85, 124] width 99 height 5
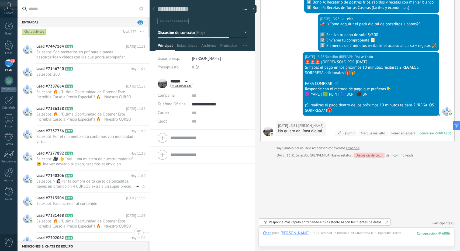
click at [80, 180] on span "Salesbot: > 🙋🏻‍♀Por la compra de tu curso de bocaditos, tienes en promocion 4 C…" at bounding box center [85, 184] width 99 height 10
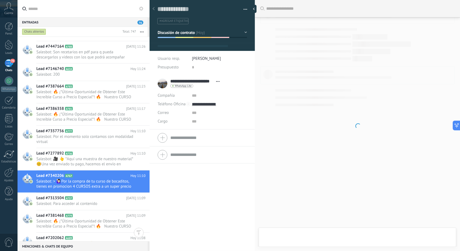
type textarea "**********"
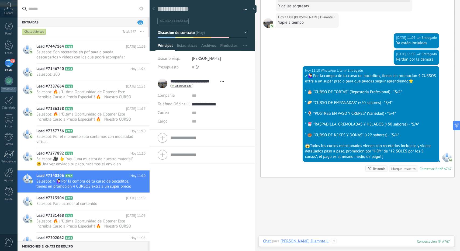
click at [335, 239] on div at bounding box center [356, 247] width 187 height 16
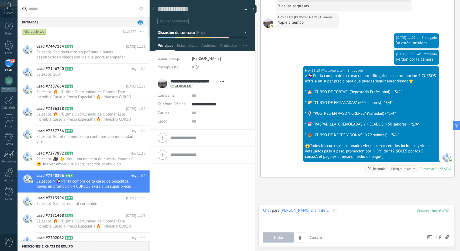
paste div
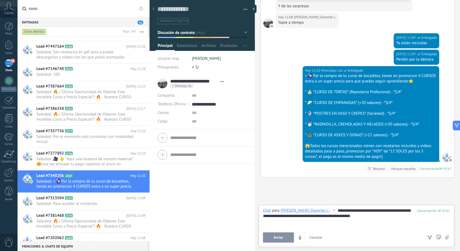
click at [285, 237] on button "Enviar" at bounding box center [278, 238] width 31 height 10
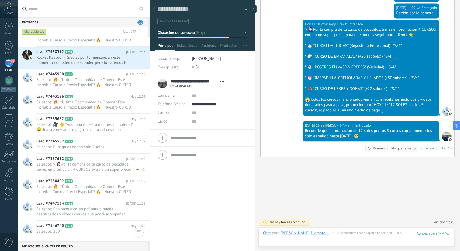
click at [92, 166] on span "Salesbot: > 🙋🏻‍♀Por la compra de tu curso de bocaditos, tienes en promocion 4 C…" at bounding box center [85, 167] width 99 height 10
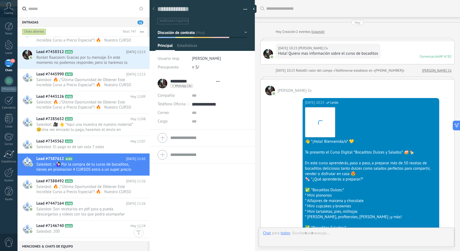
type textarea "**********"
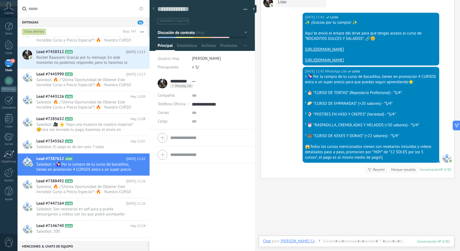
click at [339, 237] on div "Chat Correo Nota Tarea Chat para [PERSON_NAME] Cv : 782 Enviar Cancelar Rastrea…" at bounding box center [357, 245] width 196 height 19
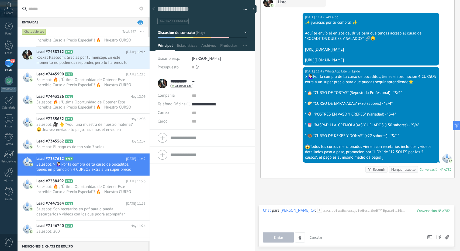
click at [327, 207] on div "Chat Correo Nota Tarea Chat para [PERSON_NAME] Cv : 782 Enviar Cancelar Rastrea…" at bounding box center [357, 226] width 196 height 42
click at [330, 216] on div at bounding box center [356, 218] width 187 height 20
paste div
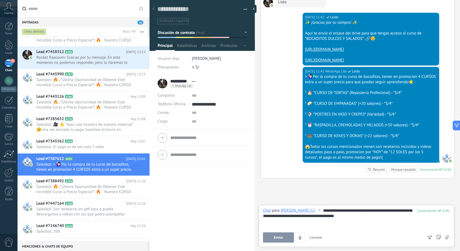
drag, startPoint x: 287, startPoint y: 236, endPoint x: 253, endPoint y: 218, distance: 39.2
click at [287, 236] on button "Enviar" at bounding box center [278, 238] width 31 height 10
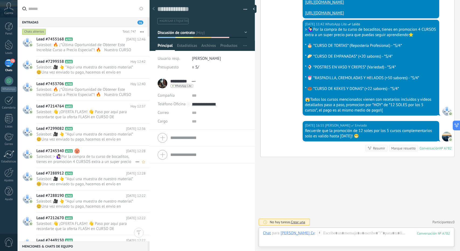
click at [81, 154] on span "Salesbot: > 🙋🏻‍♀Por la compra de tu curso de bocaditos, tienes en promocion 4 C…" at bounding box center [85, 159] width 99 height 10
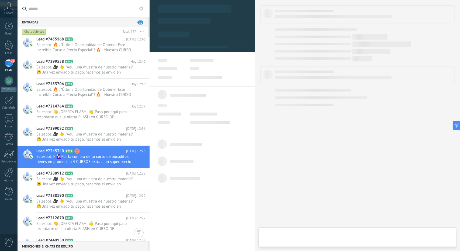
type textarea "**********"
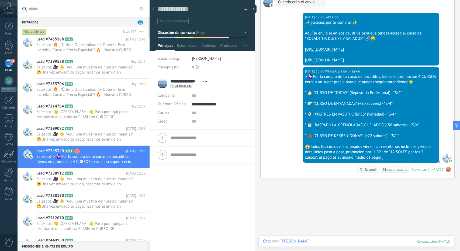
click at [341, 242] on div at bounding box center [356, 247] width 187 height 16
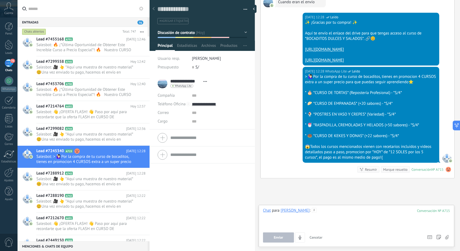
paste div
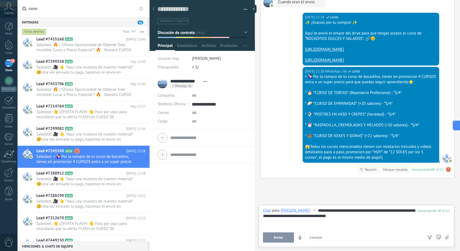
click at [273, 243] on div "**********" at bounding box center [357, 226] width 196 height 42
click at [273, 237] on button "Enviar" at bounding box center [278, 238] width 31 height 10
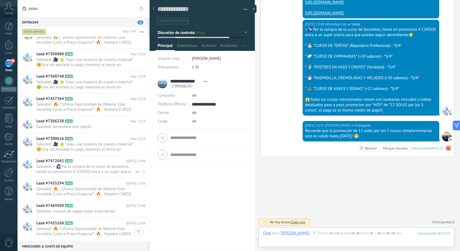
click at [90, 164] on span "Salesbot: > 🙋🏻‍♀Por la compra de tu curso de bocaditos, tienes en promocion 4 C…" at bounding box center [85, 169] width 99 height 10
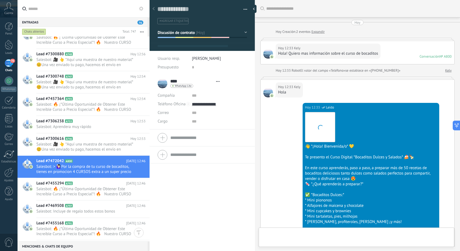
type textarea "**********"
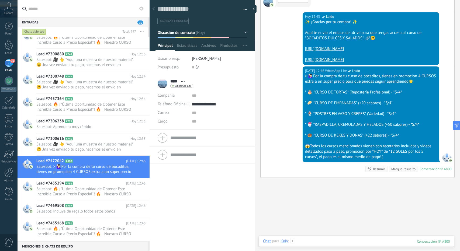
click at [332, 238] on div "Chat Correo Nota Tarea Chat para Kely : 800 Enviar Cancelar Rastrear clics en l…" at bounding box center [357, 245] width 196 height 19
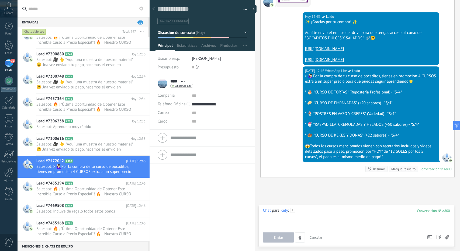
paste div
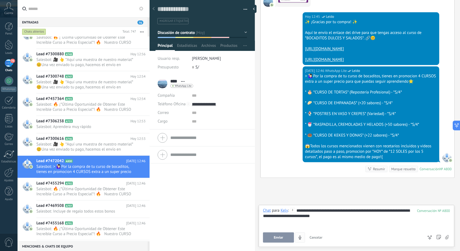
click at [283, 233] on button "Enviar" at bounding box center [278, 238] width 31 height 10
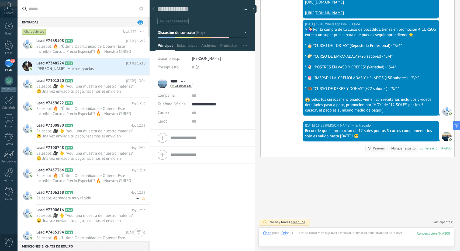
click at [93, 196] on span "Salesbot: Aprendera muy rápido" at bounding box center [85, 198] width 99 height 5
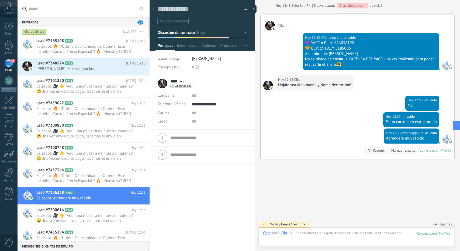
click at [179, 33] on span "Discusión de contrato" at bounding box center [176, 32] width 37 height 5
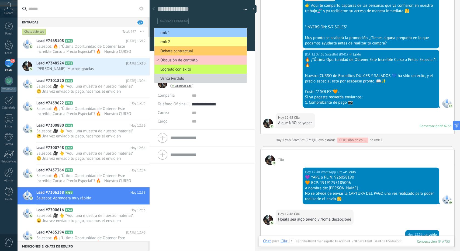
click at [175, 41] on span "rmk 2" at bounding box center [199, 41] width 91 height 5
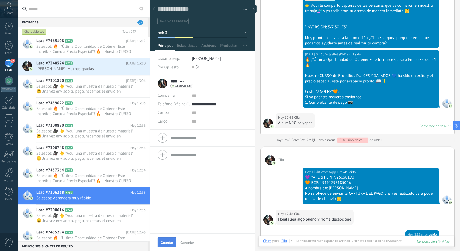
click at [165, 239] on button "Guardar" at bounding box center [167, 242] width 19 height 10
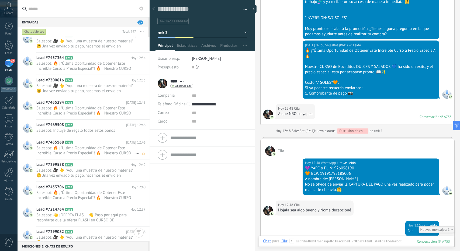
click at [77, 142] on icon at bounding box center [76, 142] width 5 height 5
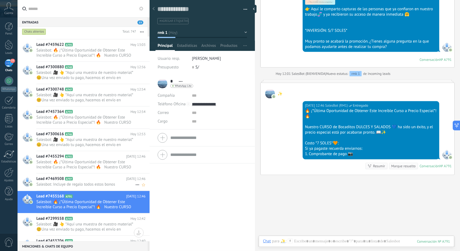
click at [97, 186] on div "Lead #7469508 A797 [DATE] 12:46 Salesbot: Incluye de regalo todos estos bonos" at bounding box center [92, 182] width 113 height 17
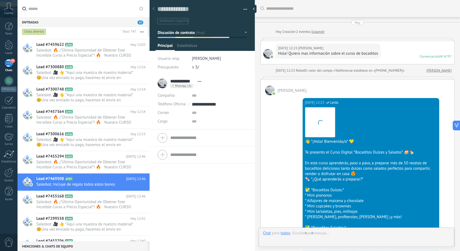
click at [177, 37] on div at bounding box center [184, 37] width 18 height 1
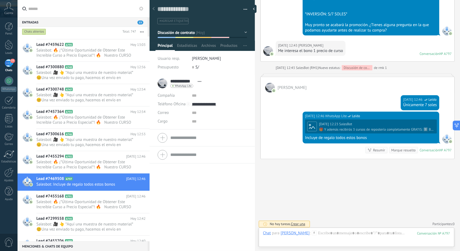
click at [176, 35] on button "Discusión de contrato" at bounding box center [202, 33] width 89 height 10
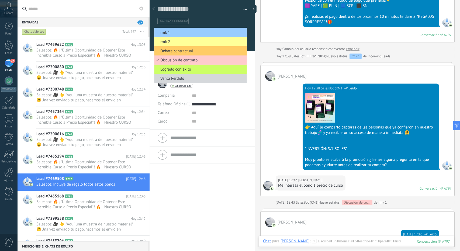
click at [194, 41] on span "rmk 2" at bounding box center [199, 41] width 91 height 5
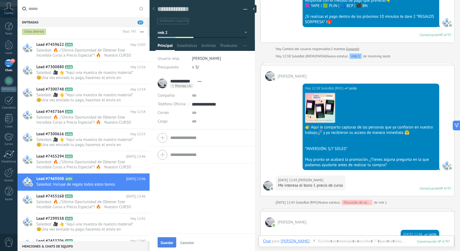
click at [169, 240] on button "Guardar" at bounding box center [167, 242] width 19 height 10
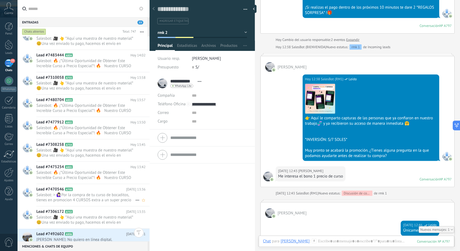
click at [79, 192] on span "Salesbot: > 🙋🏻‍♀Por la compra de tu curso de bocaditos, tienes en promocion 4 C…" at bounding box center [85, 197] width 99 height 10
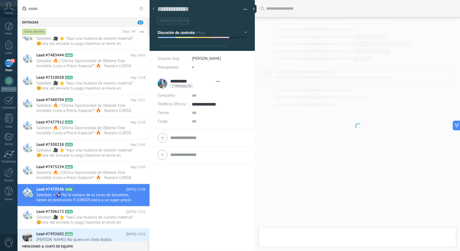
type textarea "**********"
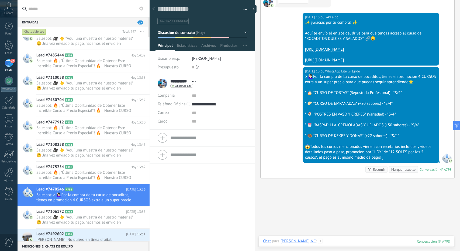
click at [328, 242] on div at bounding box center [356, 247] width 187 height 16
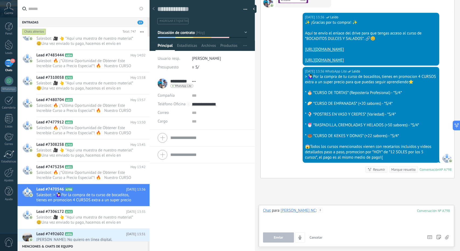
paste div
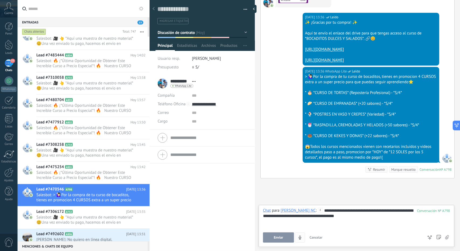
click at [280, 237] on span "Enviar" at bounding box center [278, 238] width 9 height 4
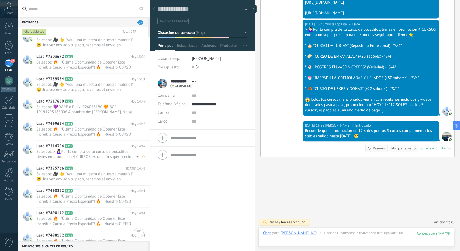
click at [78, 149] on span "Salesbot: > 🙋🏻‍♀Por la compra de tu curso de bocaditos, tienes en promocion 4 C…" at bounding box center [85, 154] width 99 height 10
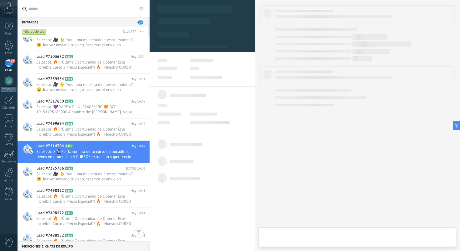
type textarea "**********"
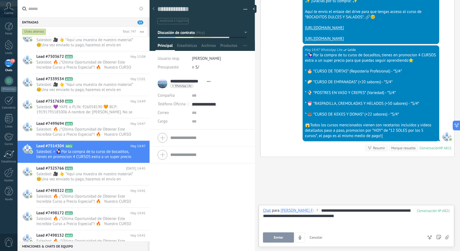
click at [267, 240] on button "Enviar" at bounding box center [278, 238] width 31 height 10
click at [93, 108] on span "Salesbot: 💜 YAPE o PLIN: 926058190 🧡 BCP: 19191795185006 A nombre de: [PERSON_N…" at bounding box center [85, 110] width 99 height 10
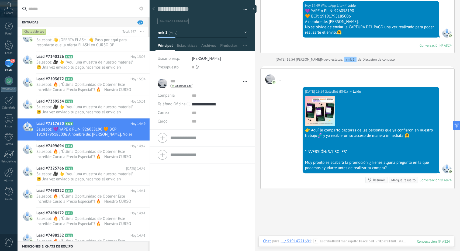
click at [186, 36] on button "rmk 1" at bounding box center [202, 33] width 89 height 10
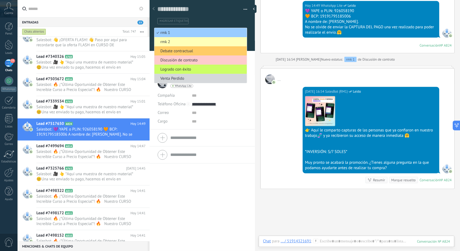
click at [176, 43] on span "rmk 2" at bounding box center [199, 41] width 91 height 5
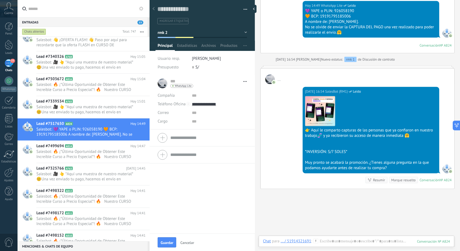
click at [170, 246] on button "Guardar" at bounding box center [167, 242] width 19 height 10
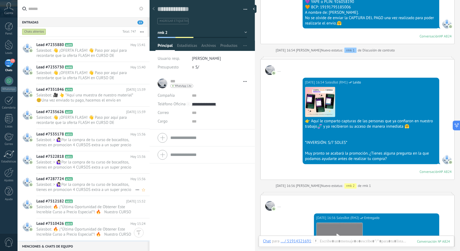
click at [99, 185] on span "Salesbot: > 🙋🏻‍♀Por la compra de tu curso de bocaditos, tienes en promocion 4 C…" at bounding box center [85, 187] width 99 height 10
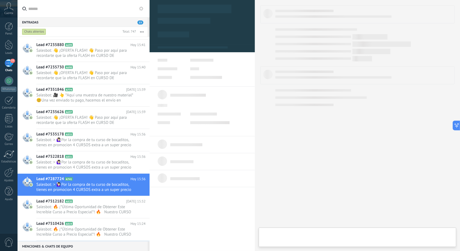
type textarea "**********"
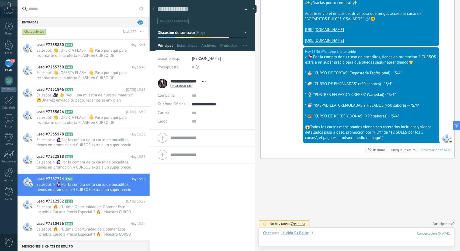
click at [328, 236] on div at bounding box center [356, 239] width 187 height 16
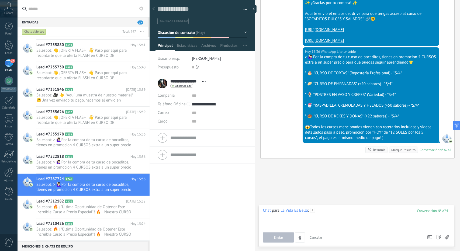
paste div
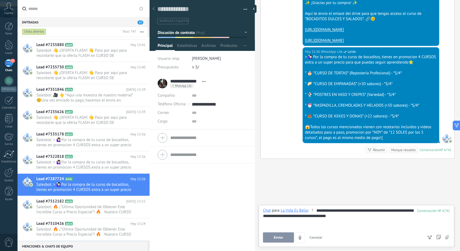
click at [272, 236] on button "Enviar" at bounding box center [278, 238] width 31 height 10
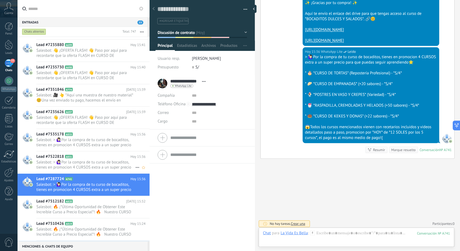
click at [93, 166] on span "Salesbot: > 🙋🏻‍♀Por la compra de tu curso de bocaditos, tienes en promocion 4 C…" at bounding box center [85, 165] width 99 height 10
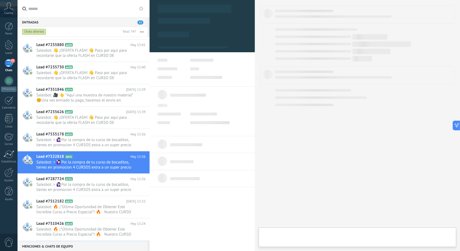
type textarea "**********"
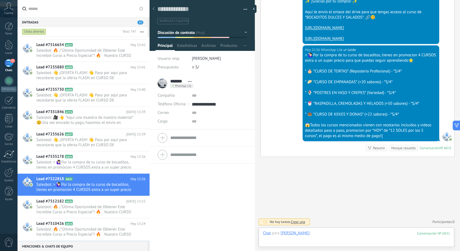
click at [343, 236] on div at bounding box center [356, 239] width 187 height 16
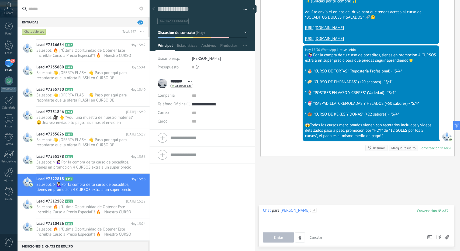
paste div
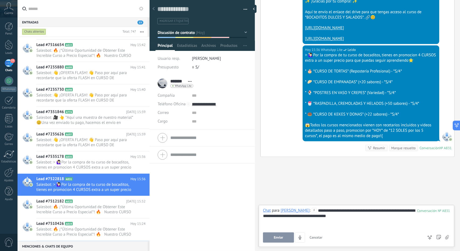
click at [287, 236] on button "Enviar" at bounding box center [278, 238] width 31 height 10
click at [79, 154] on icon at bounding box center [76, 156] width 5 height 5
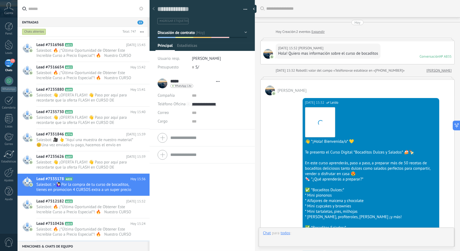
type textarea "**********"
click at [344, 238] on div at bounding box center [356, 239] width 187 height 16
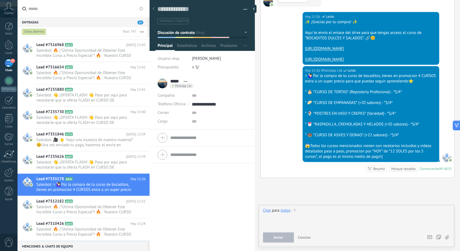
paste div
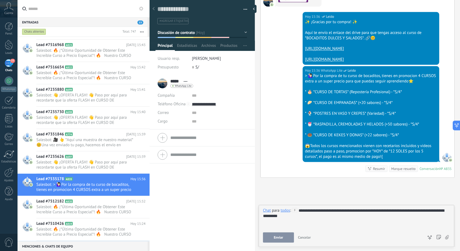
click at [274, 236] on span "Enviar" at bounding box center [278, 238] width 9 height 4
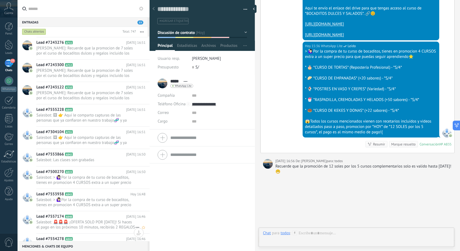
click at [86, 214] on h2 "Lead #7557174 A848" at bounding box center [81, 216] width 90 height 5
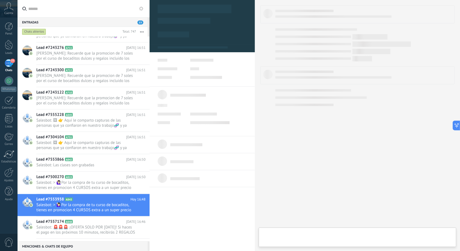
type textarea "**********"
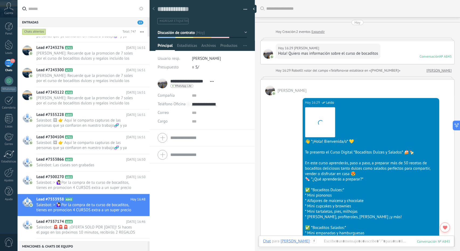
click at [338, 245] on div at bounding box center [356, 247] width 187 height 16
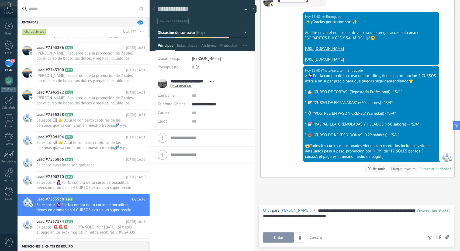
click at [274, 237] on span "Enviar" at bounding box center [278, 238] width 9 height 4
click at [50, 187] on span "Salesbot: > 🙋🏻‍♀Por la compra de tu curso de bocaditos, tienes en promocion 4 C…" at bounding box center [85, 185] width 99 height 10
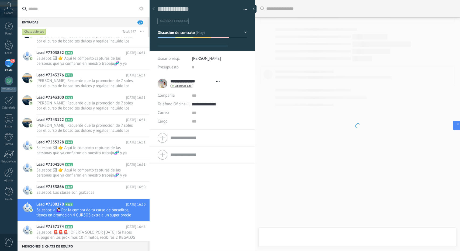
type textarea "**********"
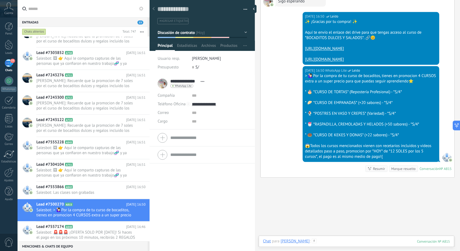
drag, startPoint x: 324, startPoint y: 242, endPoint x: 329, endPoint y: 241, distance: 4.9
click at [329, 241] on div at bounding box center [356, 247] width 187 height 16
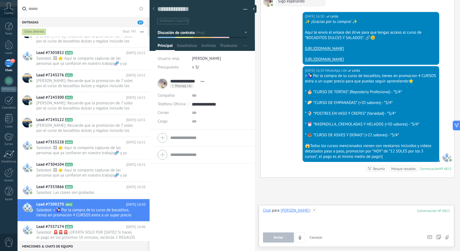
paste div
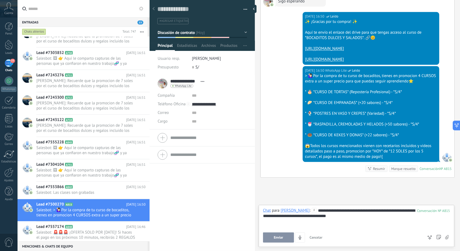
click at [271, 240] on button "Enviar" at bounding box center [278, 238] width 31 height 10
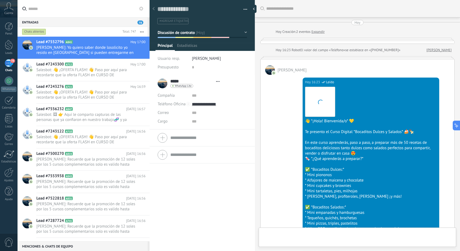
type textarea "**********"
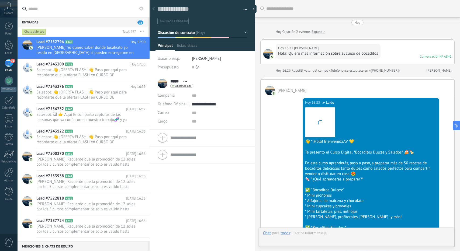
scroll to position [621, 0]
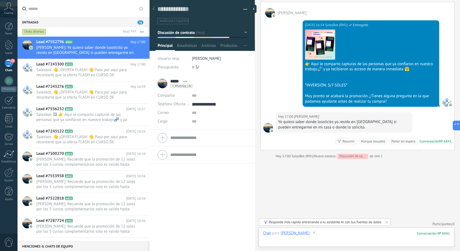
click at [334, 245] on div at bounding box center [356, 239] width 187 height 16
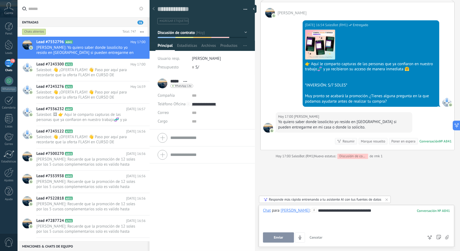
click at [278, 234] on button "Enviar" at bounding box center [278, 238] width 31 height 10
